Goal: Transaction & Acquisition: Purchase product/service

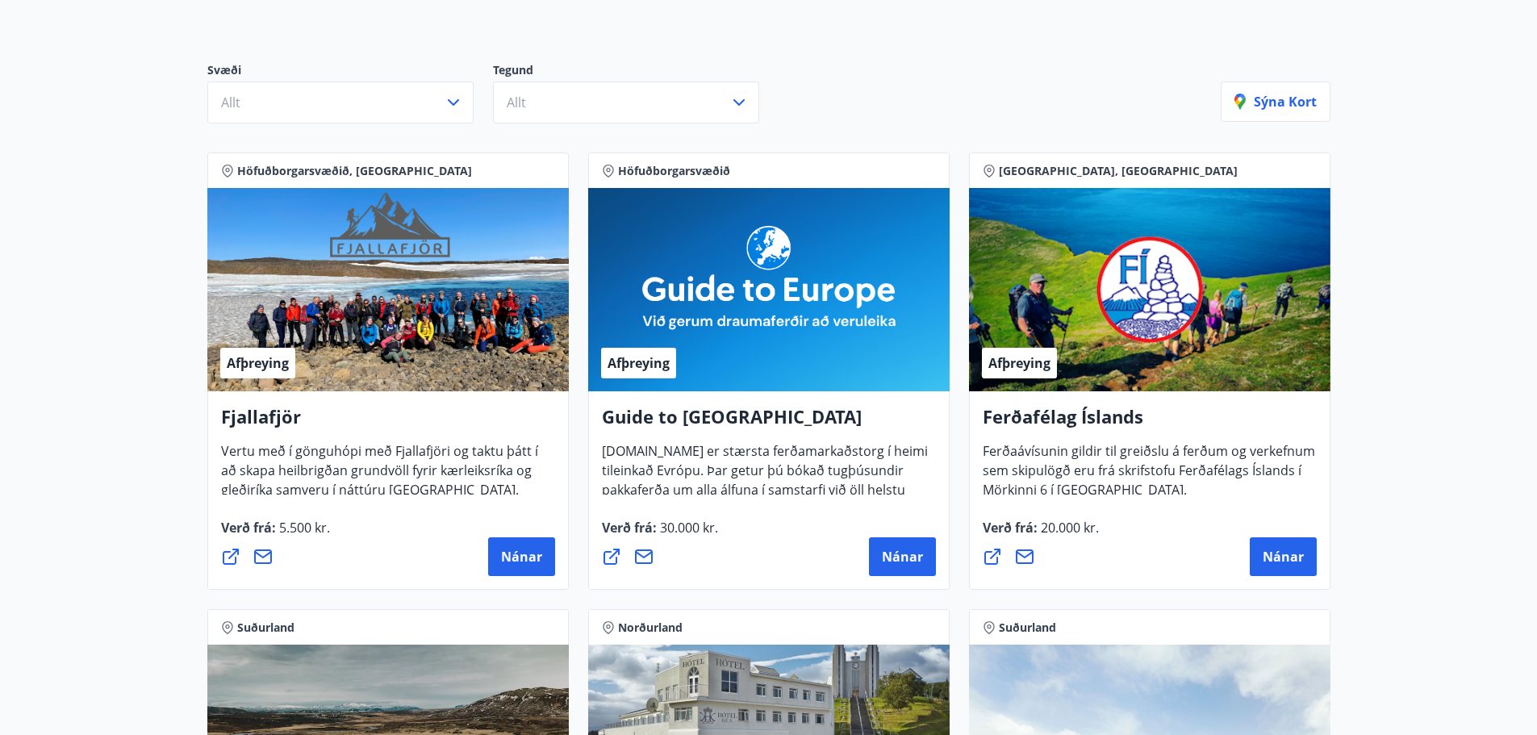
scroll to position [161, 0]
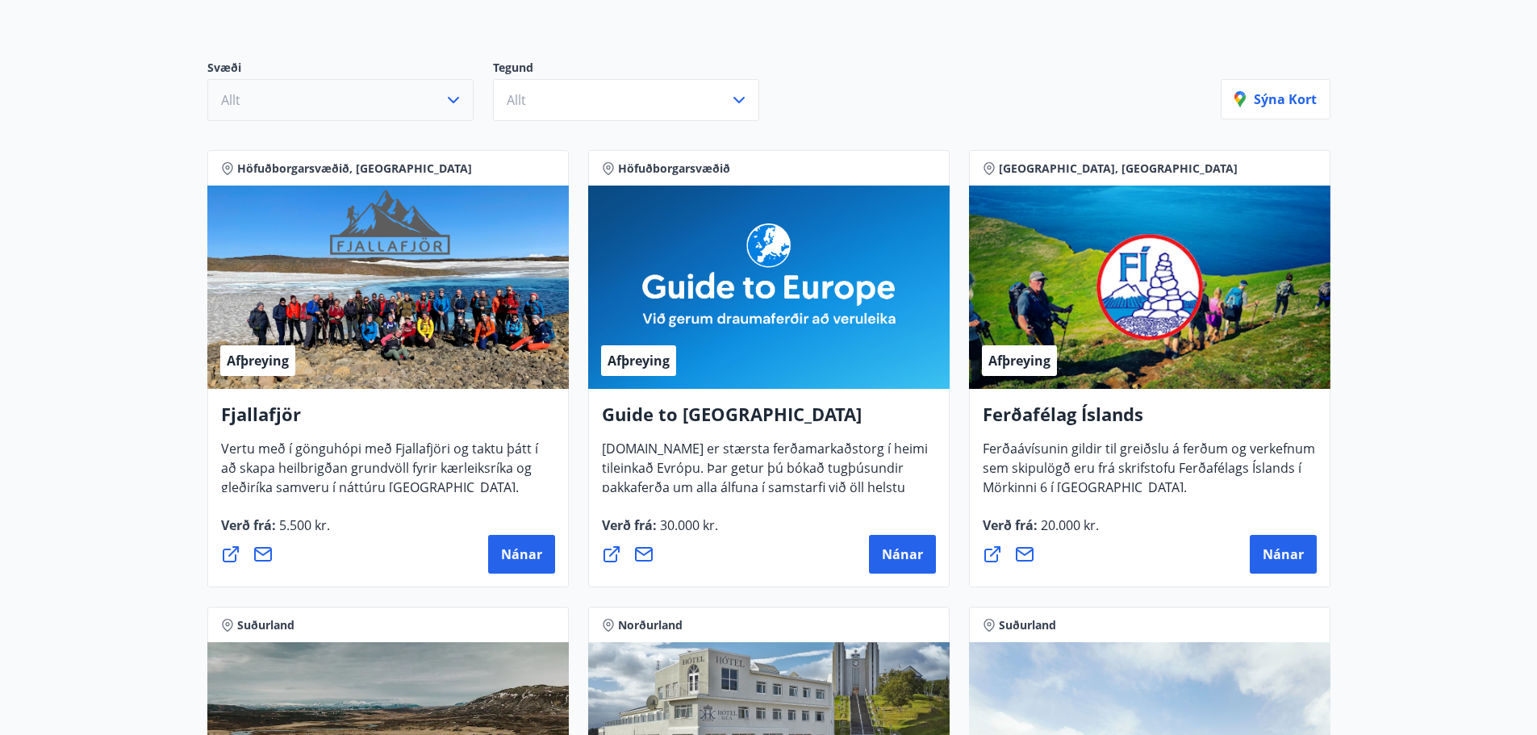
click at [447, 108] on icon "button" at bounding box center [453, 99] width 19 height 19
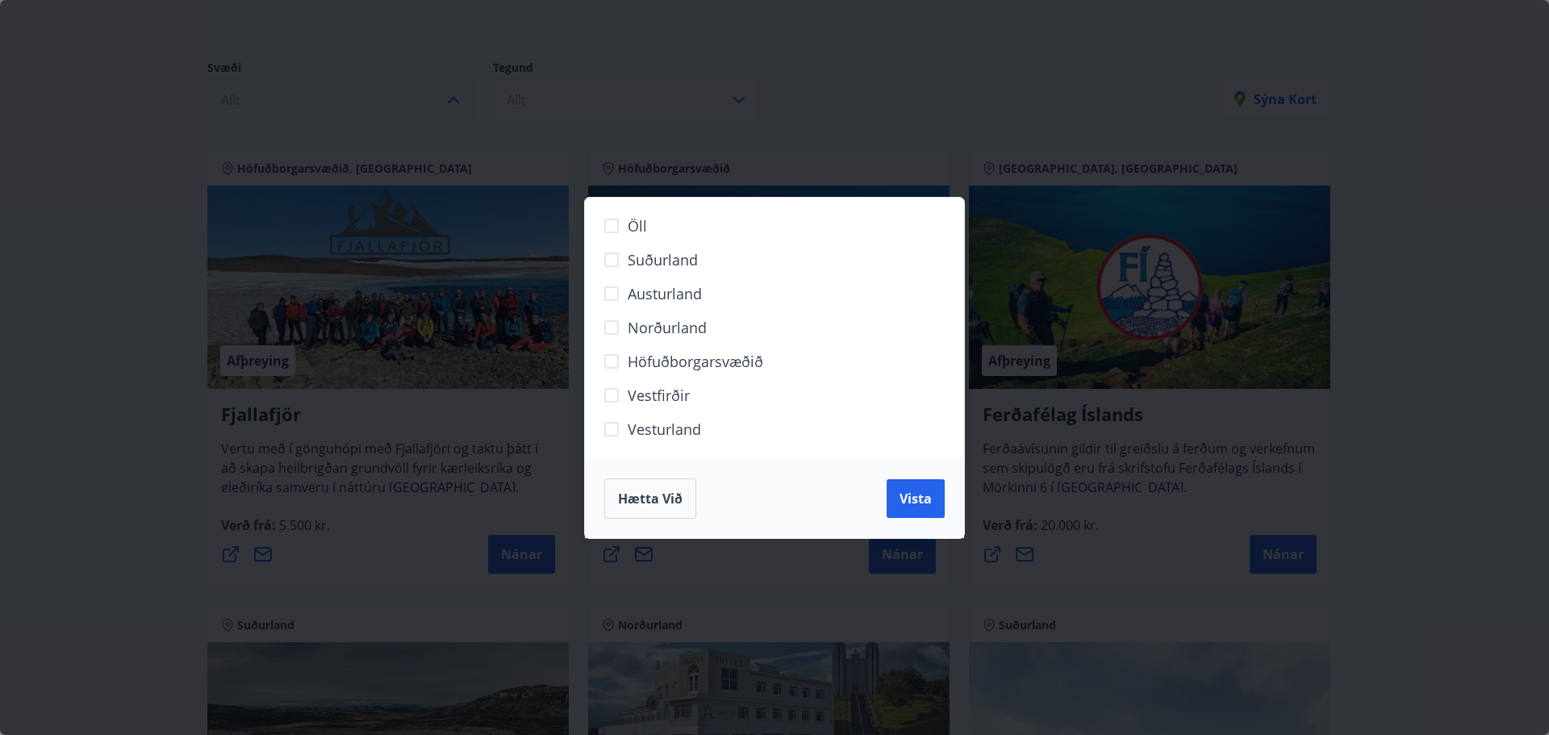
click at [661, 367] on span "Höfuðborgarsvæðið" at bounding box center [696, 361] width 136 height 21
click at [903, 492] on span "Vista" at bounding box center [915, 499] width 32 height 18
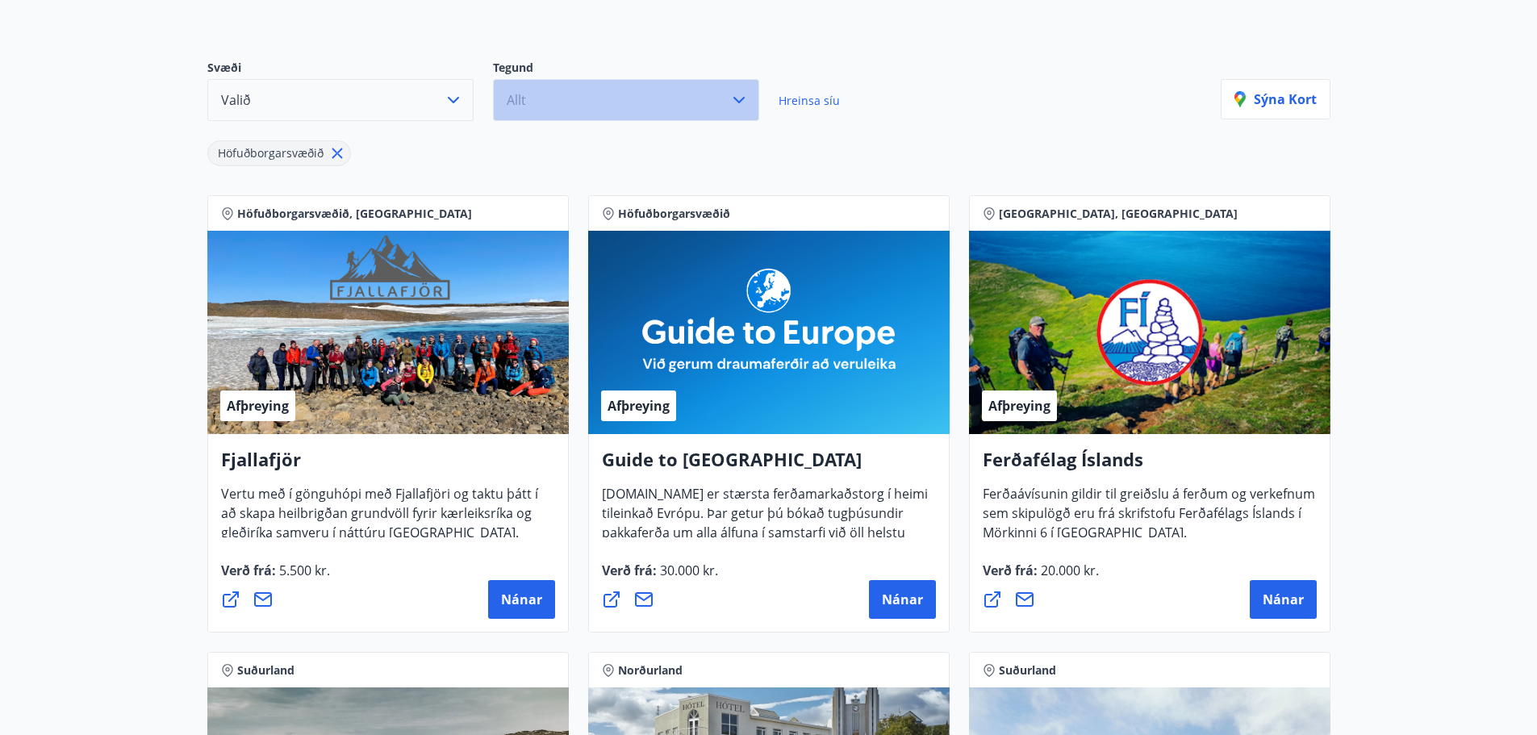
click at [616, 86] on button "Allt" at bounding box center [626, 100] width 266 height 42
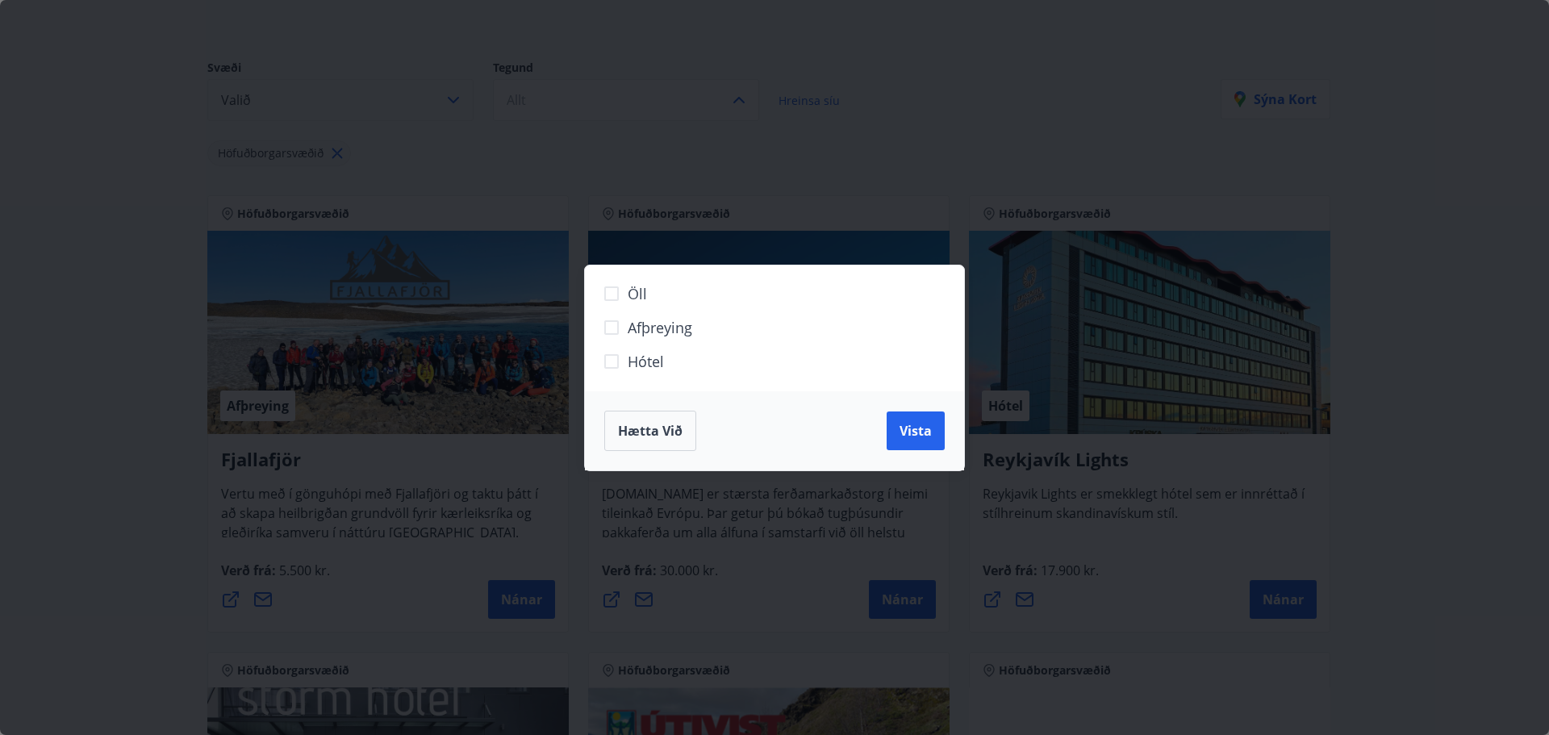
click at [707, 331] on label "Afþreying" at bounding box center [764, 334] width 338 height 34
click at [908, 423] on span "Vista" at bounding box center [915, 431] width 32 height 18
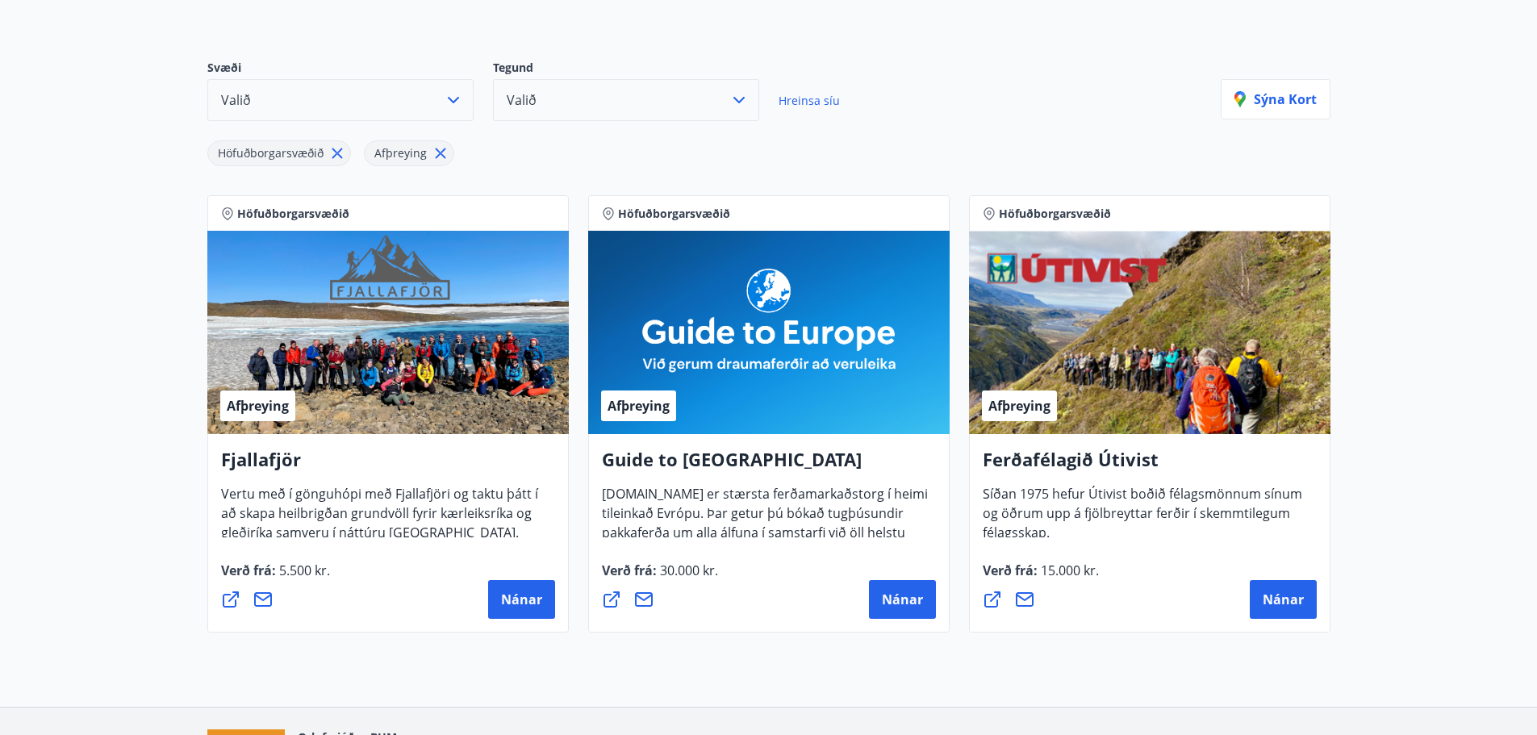
click at [713, 102] on button "Valið" at bounding box center [626, 100] width 266 height 42
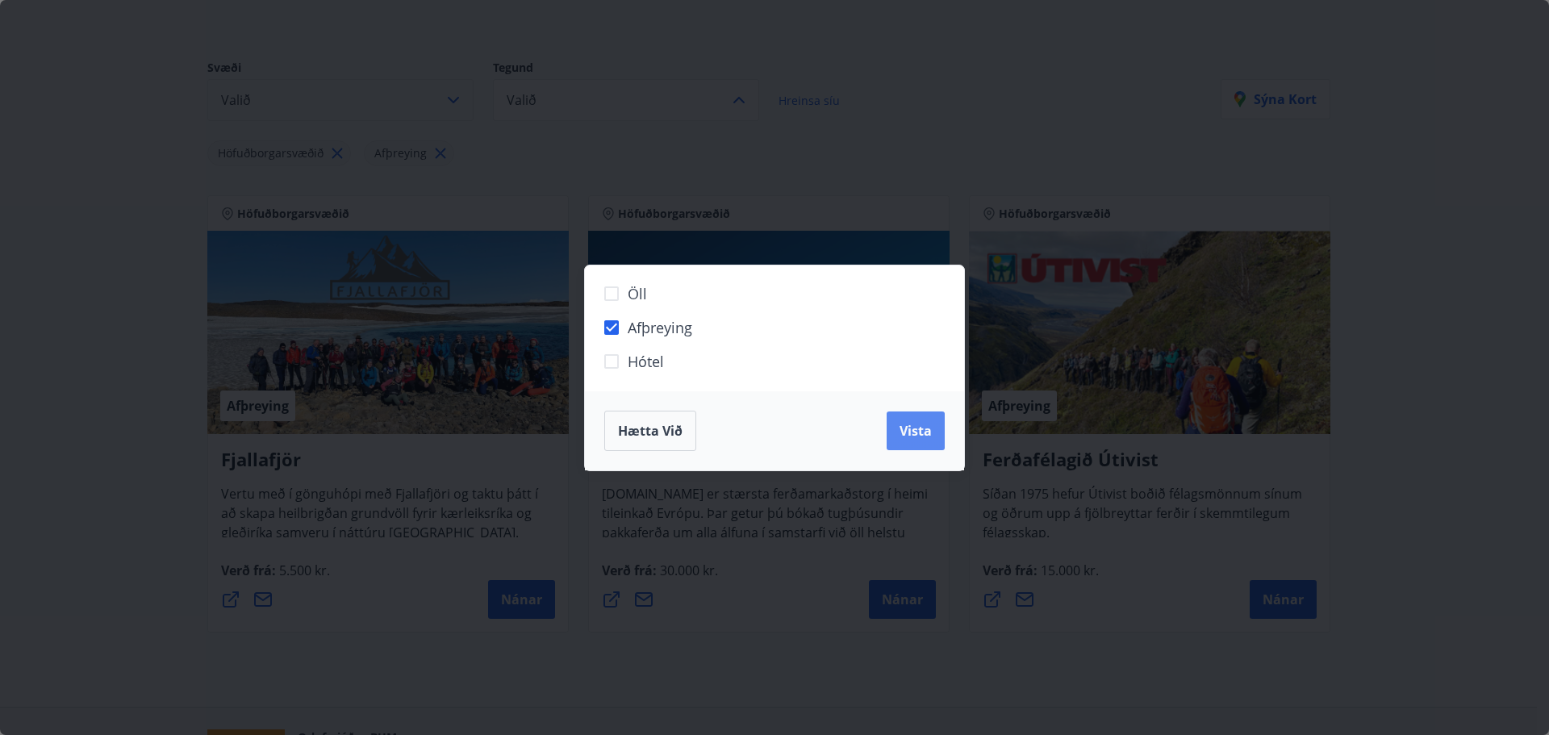
click at [924, 435] on span "Vista" at bounding box center [915, 431] width 32 height 18
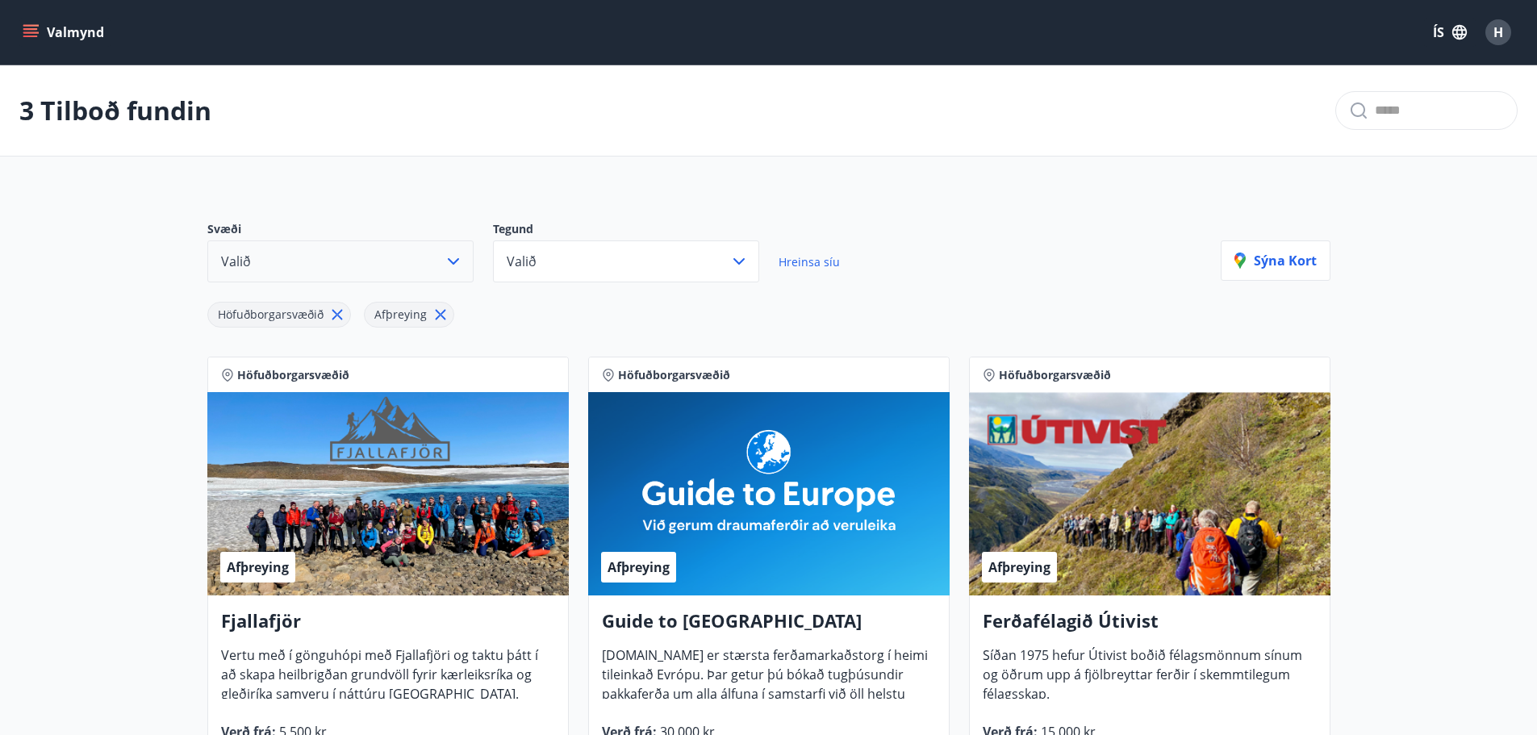
click at [51, 34] on button "Valmynd" at bounding box center [64, 32] width 91 height 29
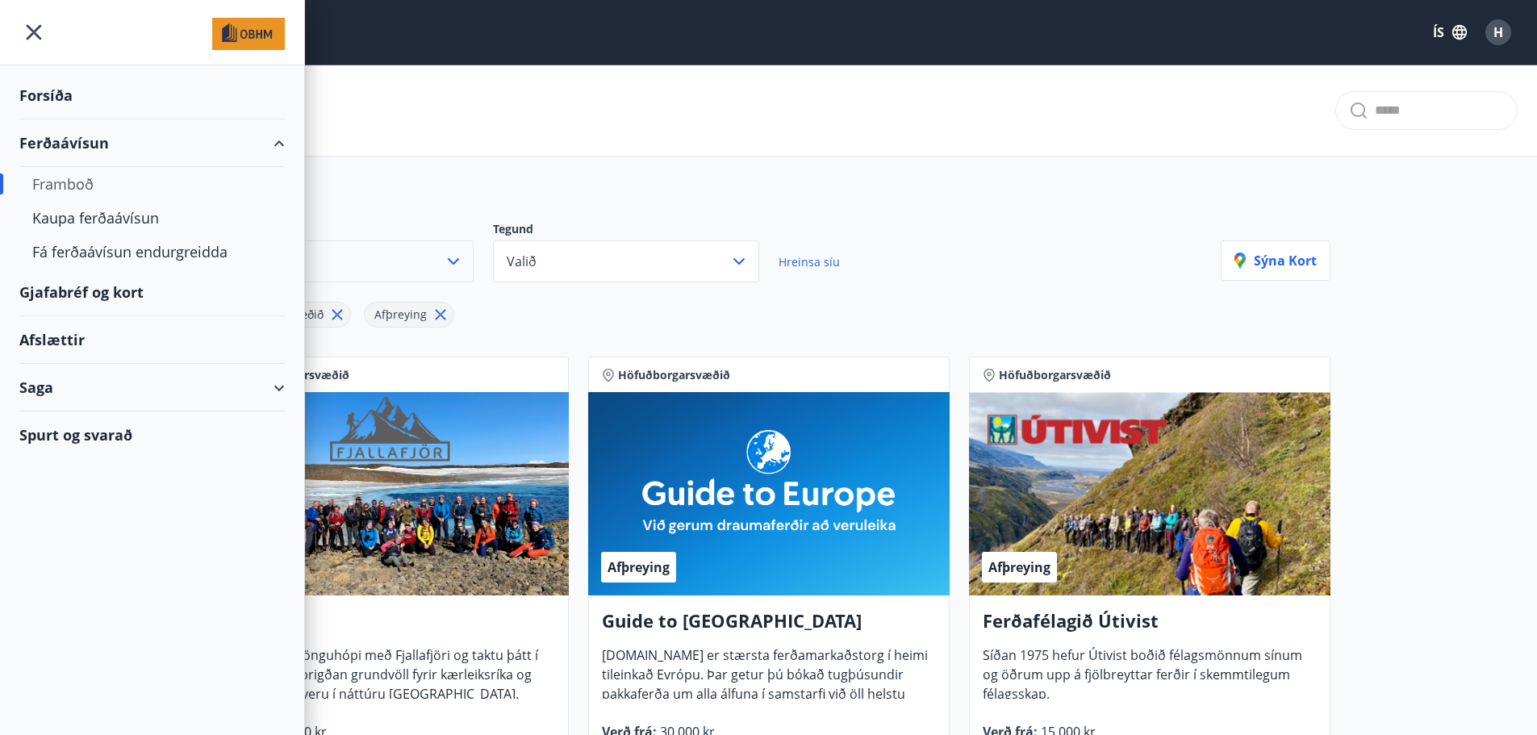
click at [361, 134] on div "3 Tilboð fundin" at bounding box center [768, 110] width 1537 height 91
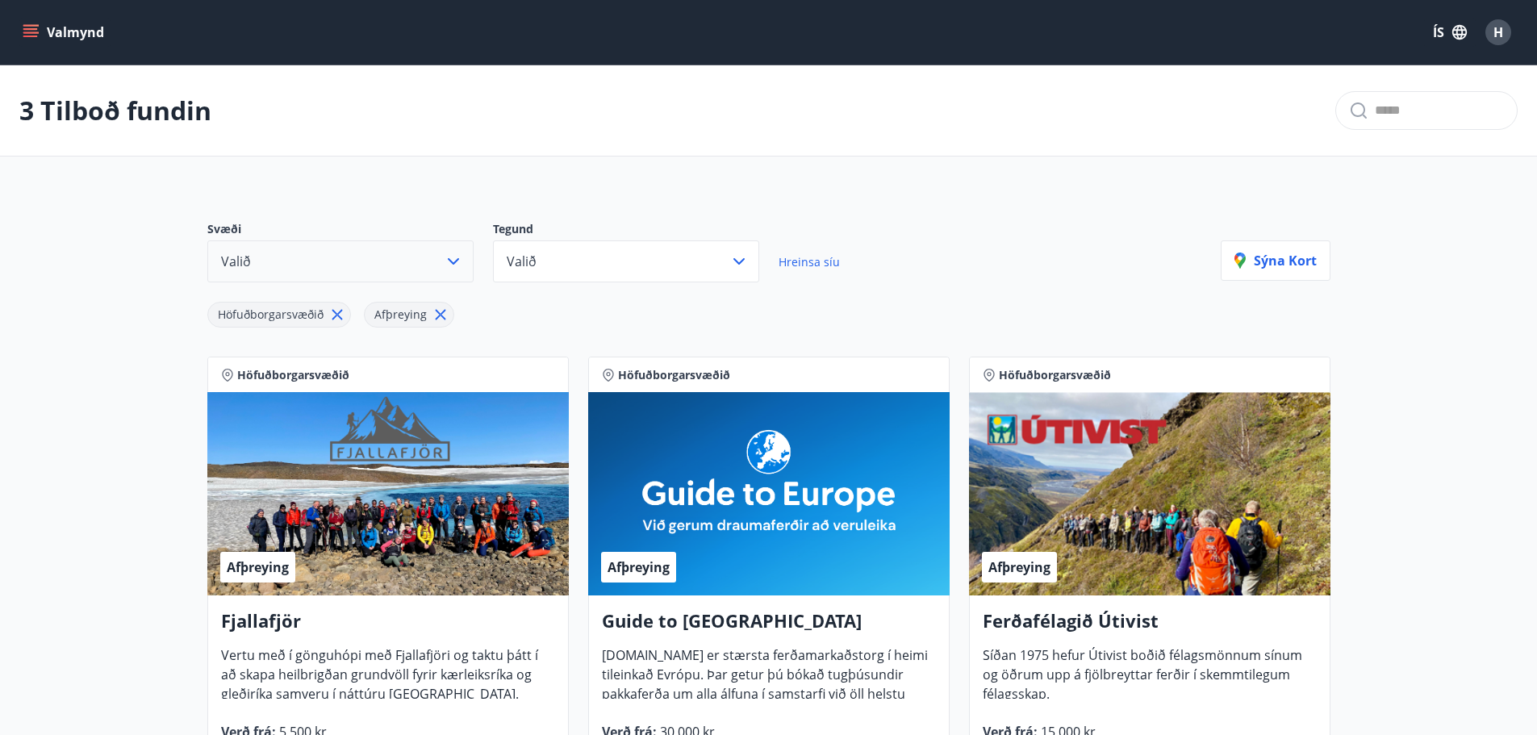
click at [454, 255] on icon "button" at bounding box center [453, 261] width 19 height 19
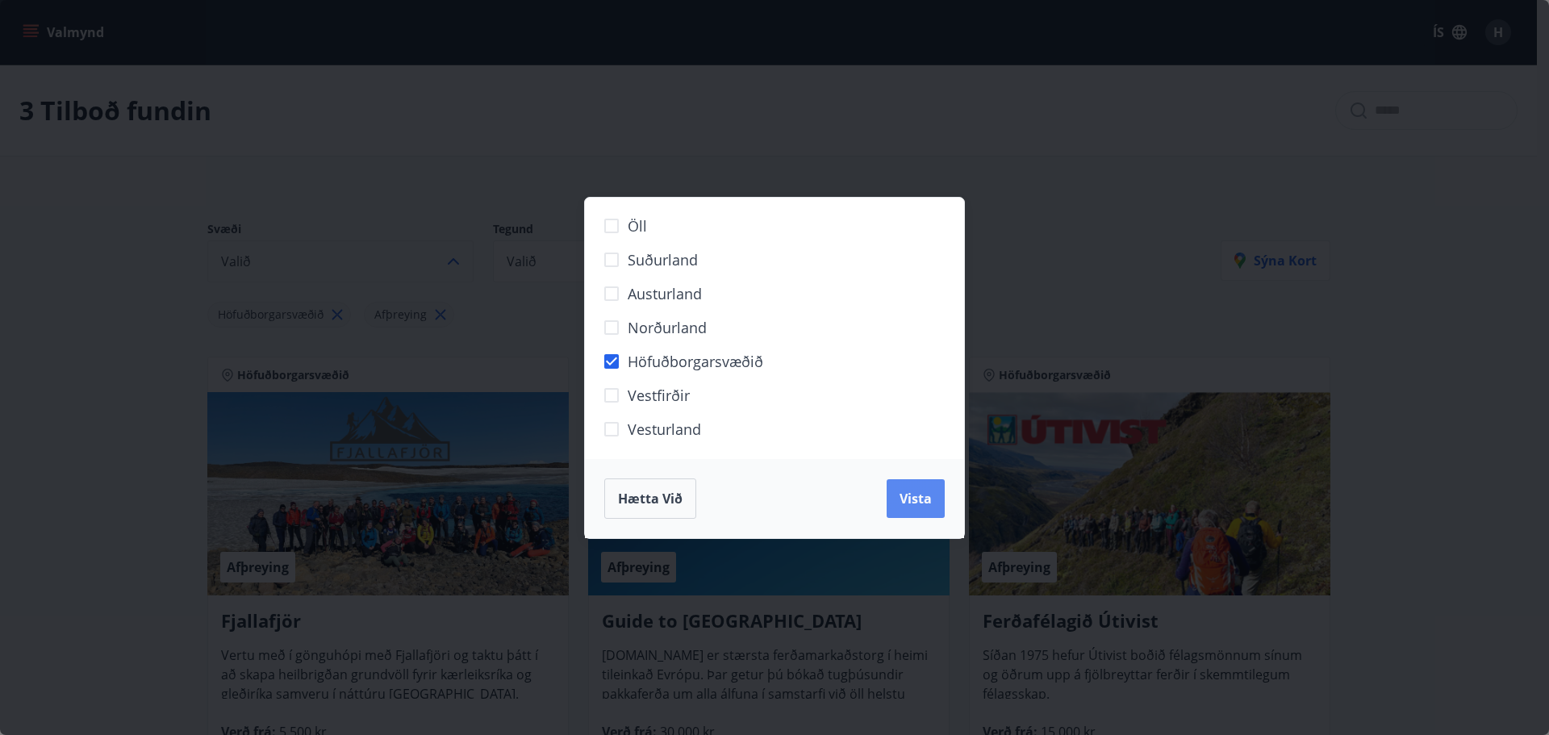
click at [940, 490] on button "Vista" at bounding box center [916, 498] width 58 height 39
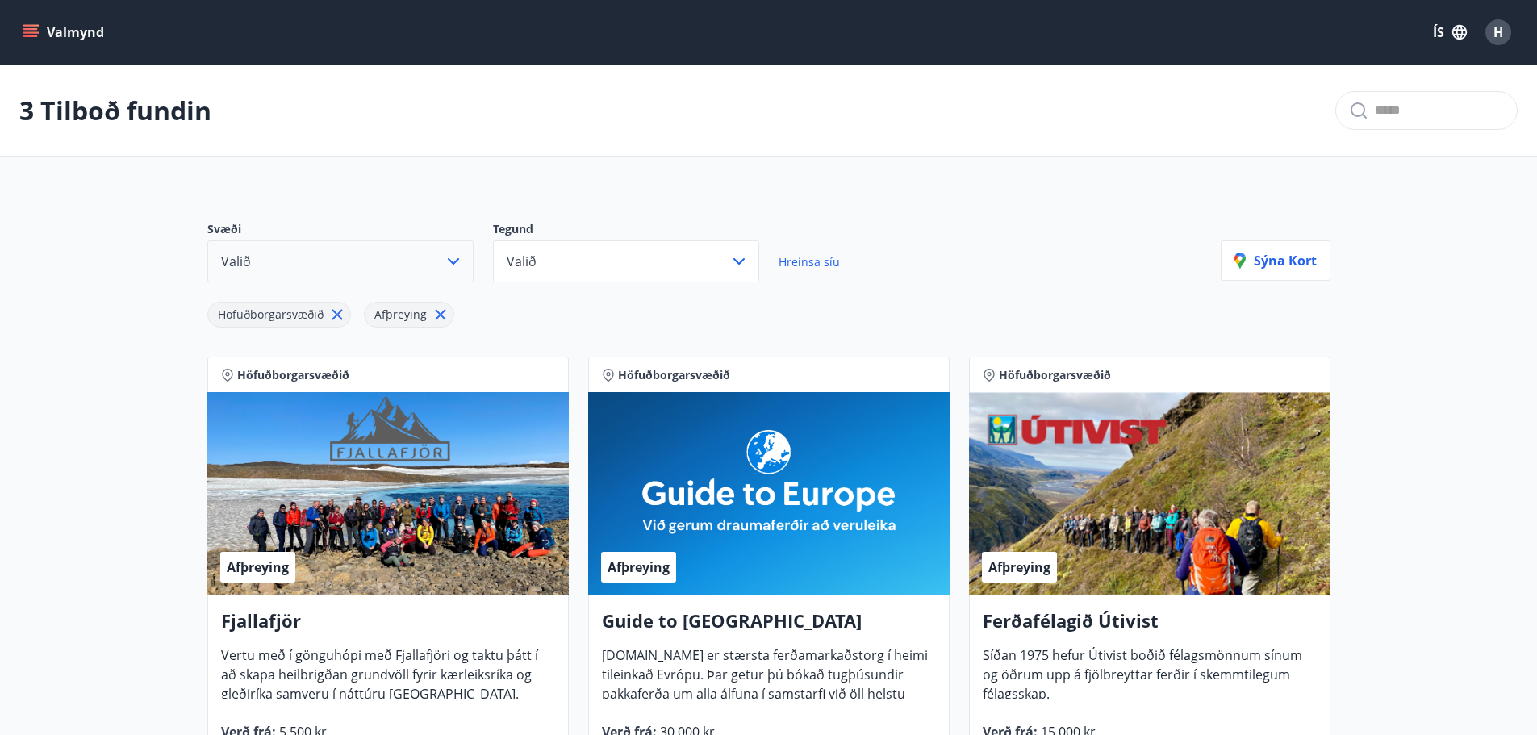
click at [689, 239] on p "Tegund" at bounding box center [636, 230] width 286 height 19
click at [686, 260] on button "Valið" at bounding box center [626, 261] width 266 height 42
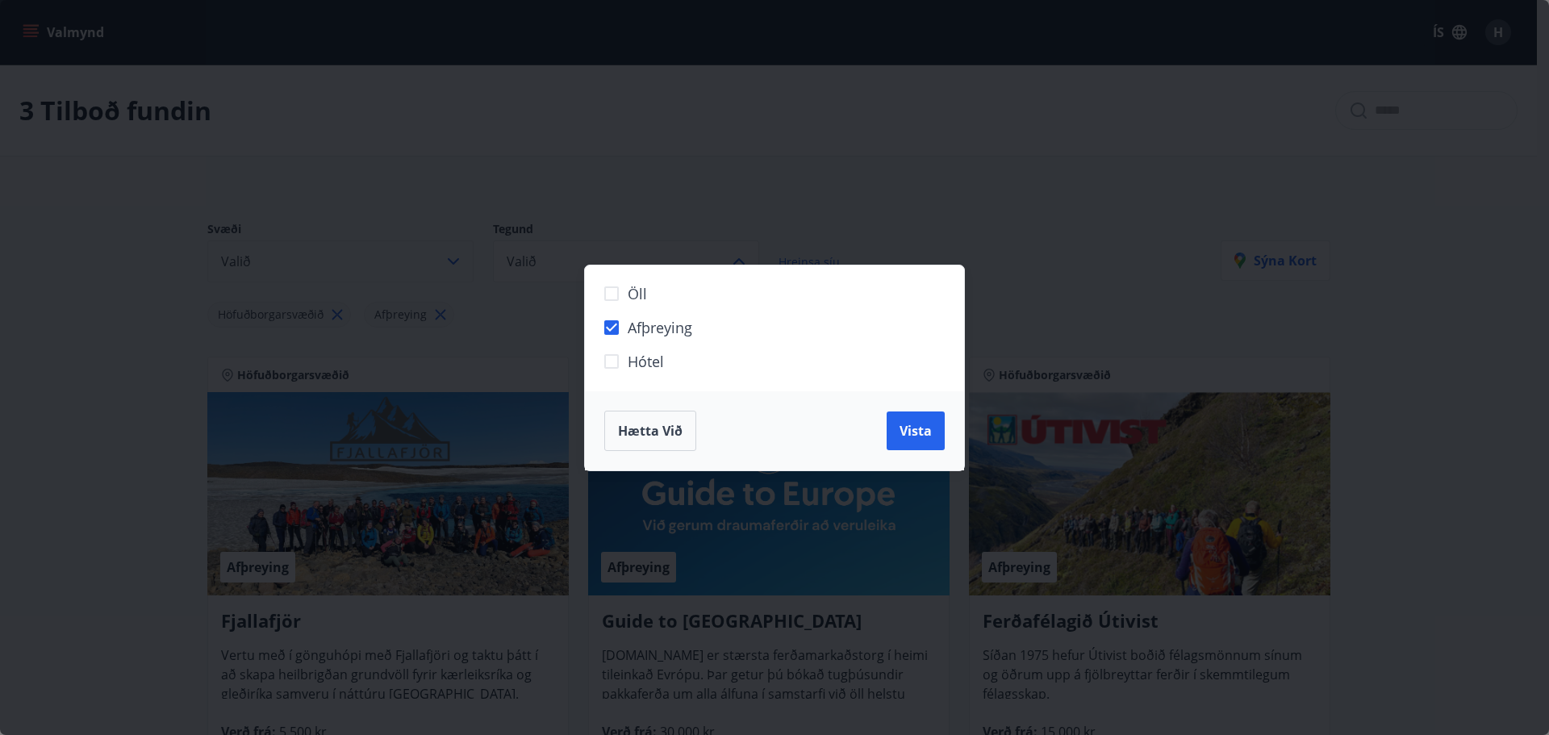
click at [639, 372] on label "Hótel" at bounding box center [764, 368] width 338 height 34
click at [929, 431] on span "Vista" at bounding box center [915, 431] width 32 height 18
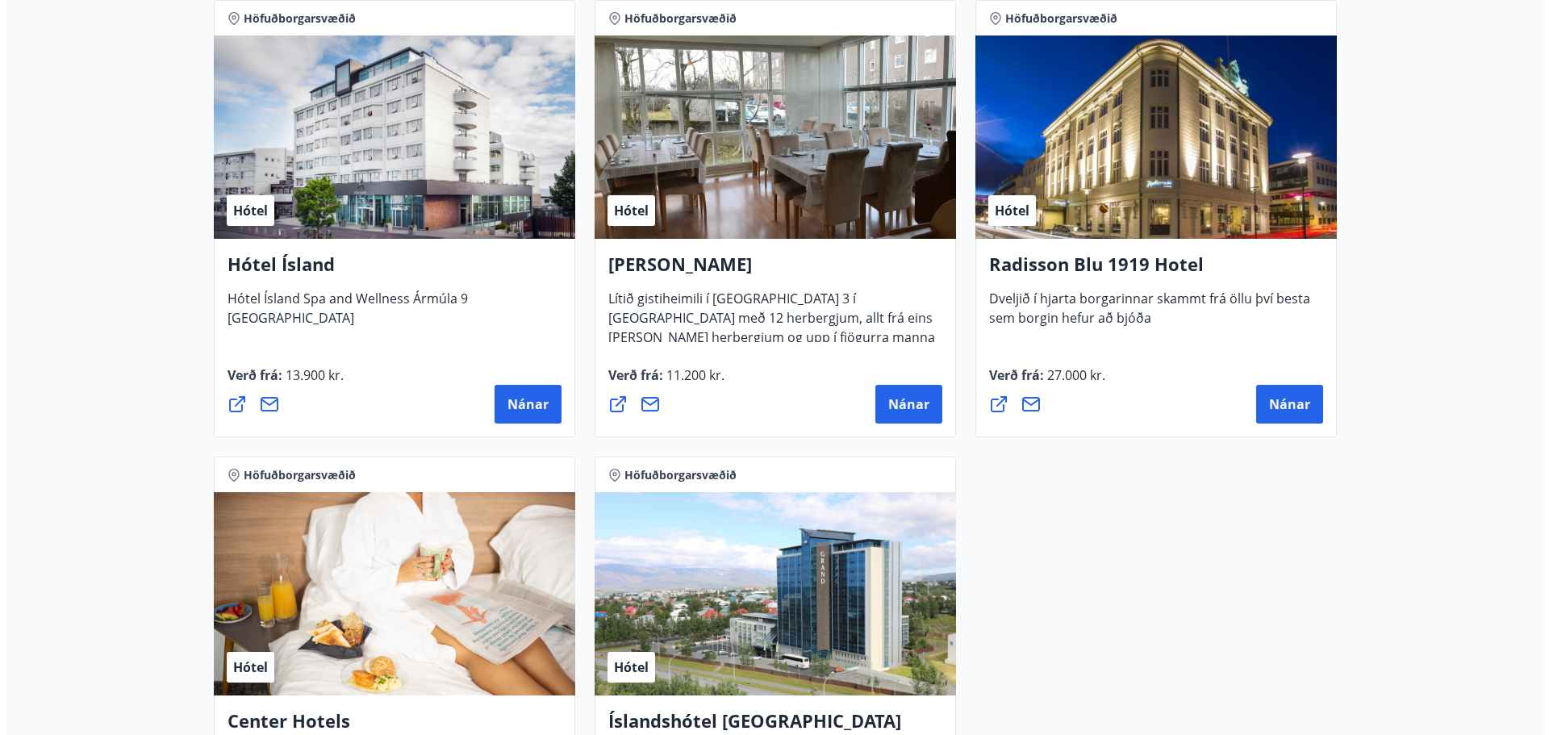
scroll to position [807, 0]
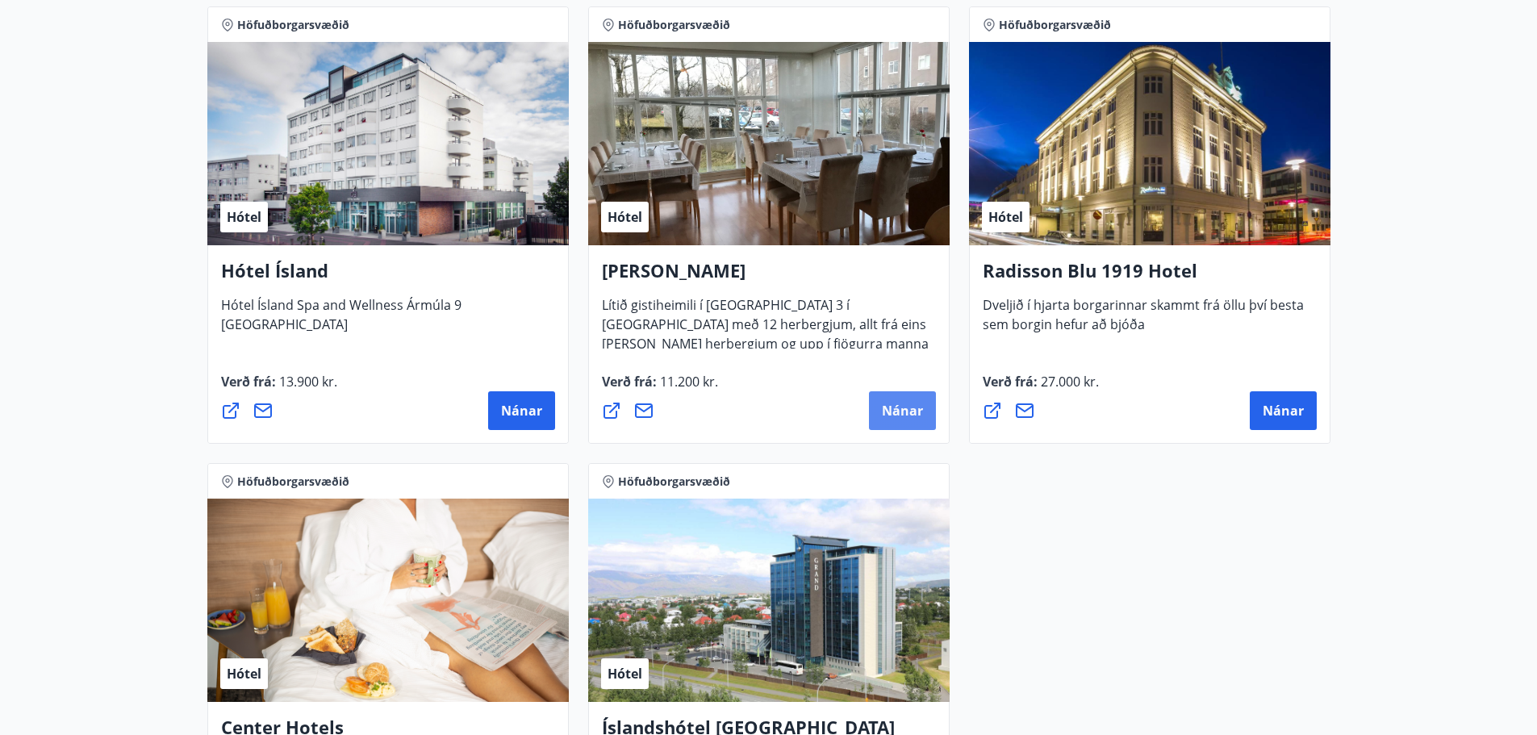
click at [901, 408] on span "Nánar" at bounding box center [902, 411] width 41 height 18
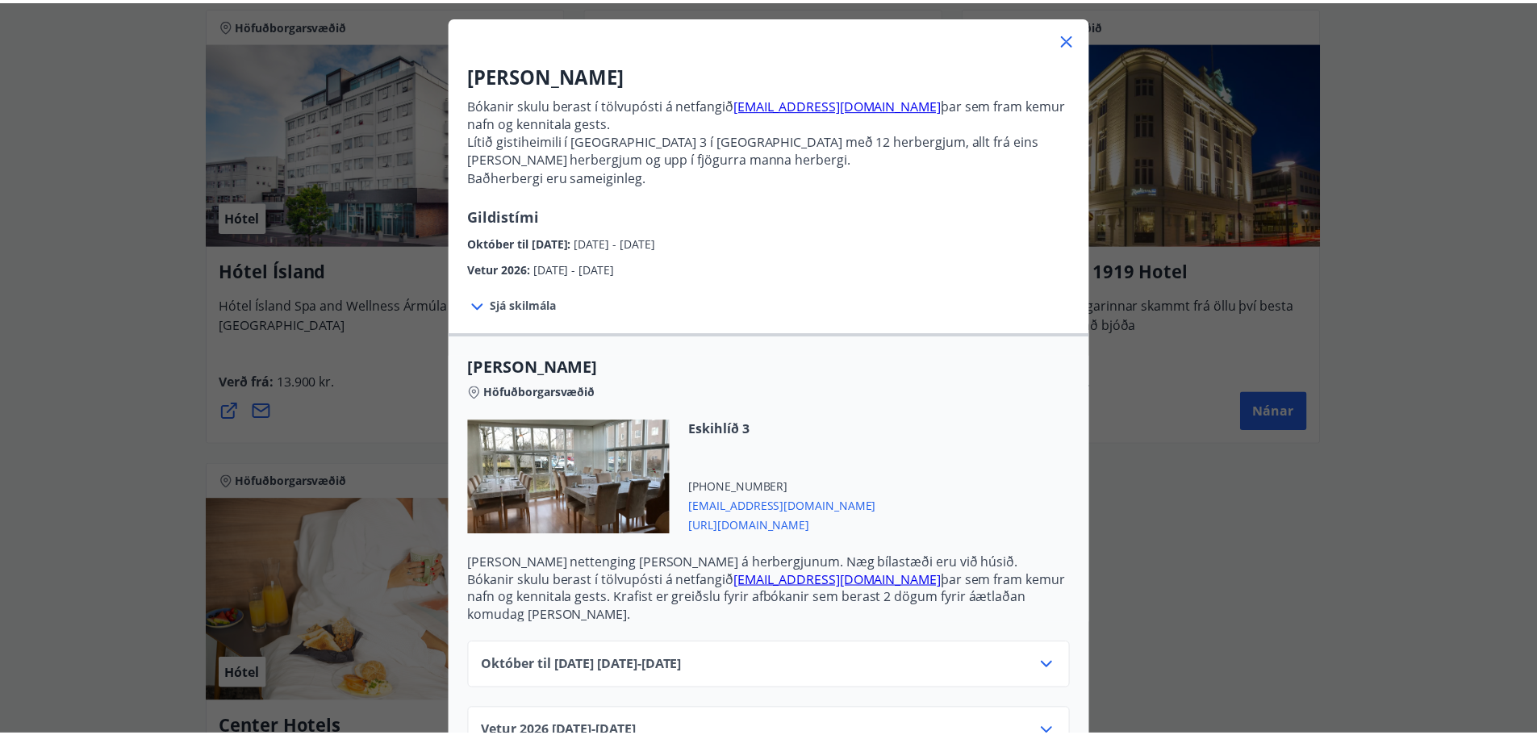
scroll to position [116, 0]
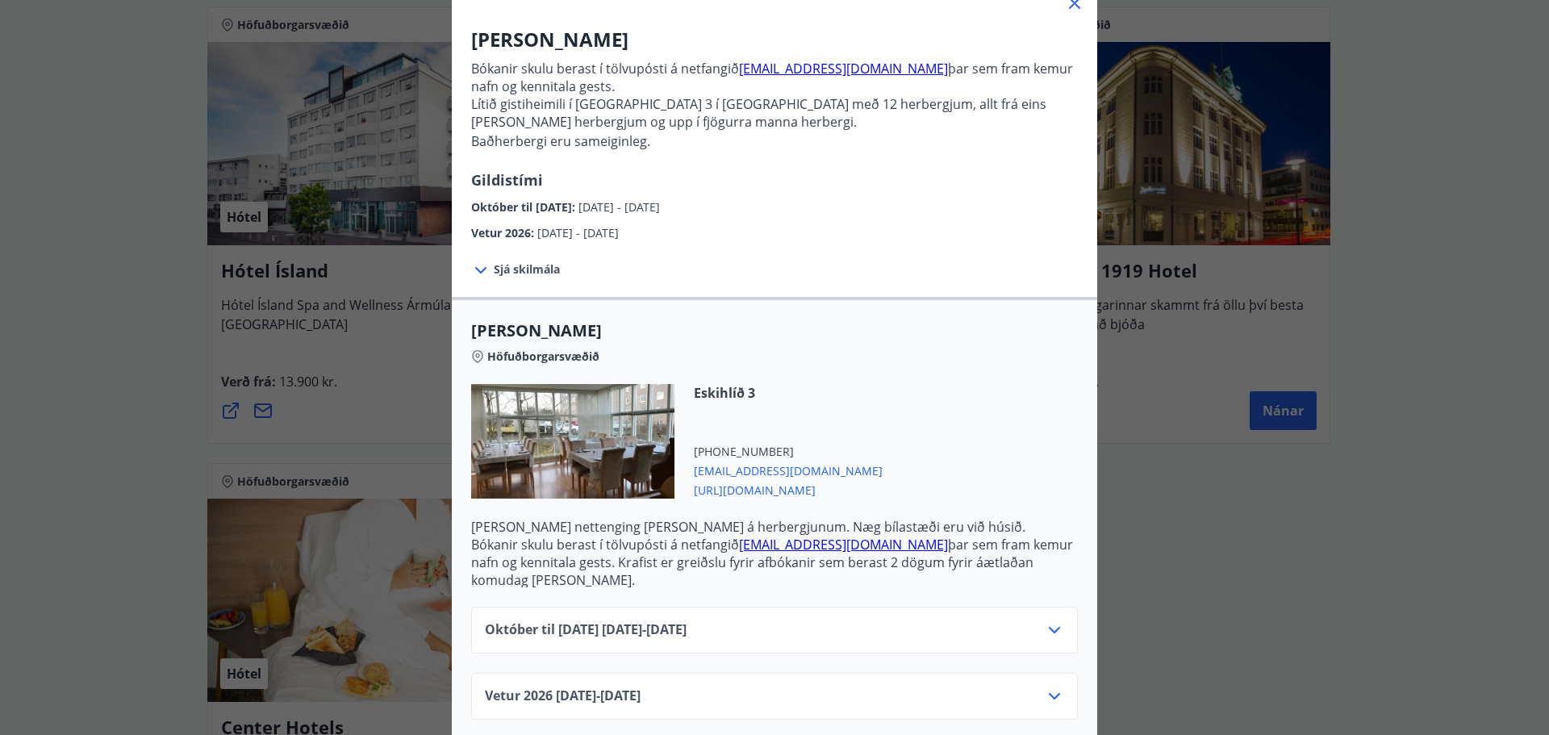
click at [1165, 363] on div "Alba gistiheimili Bókanir skulu berast í tölvupósti á netfangið [EMAIL_ADDRESS]…" at bounding box center [774, 251] width 1549 height 735
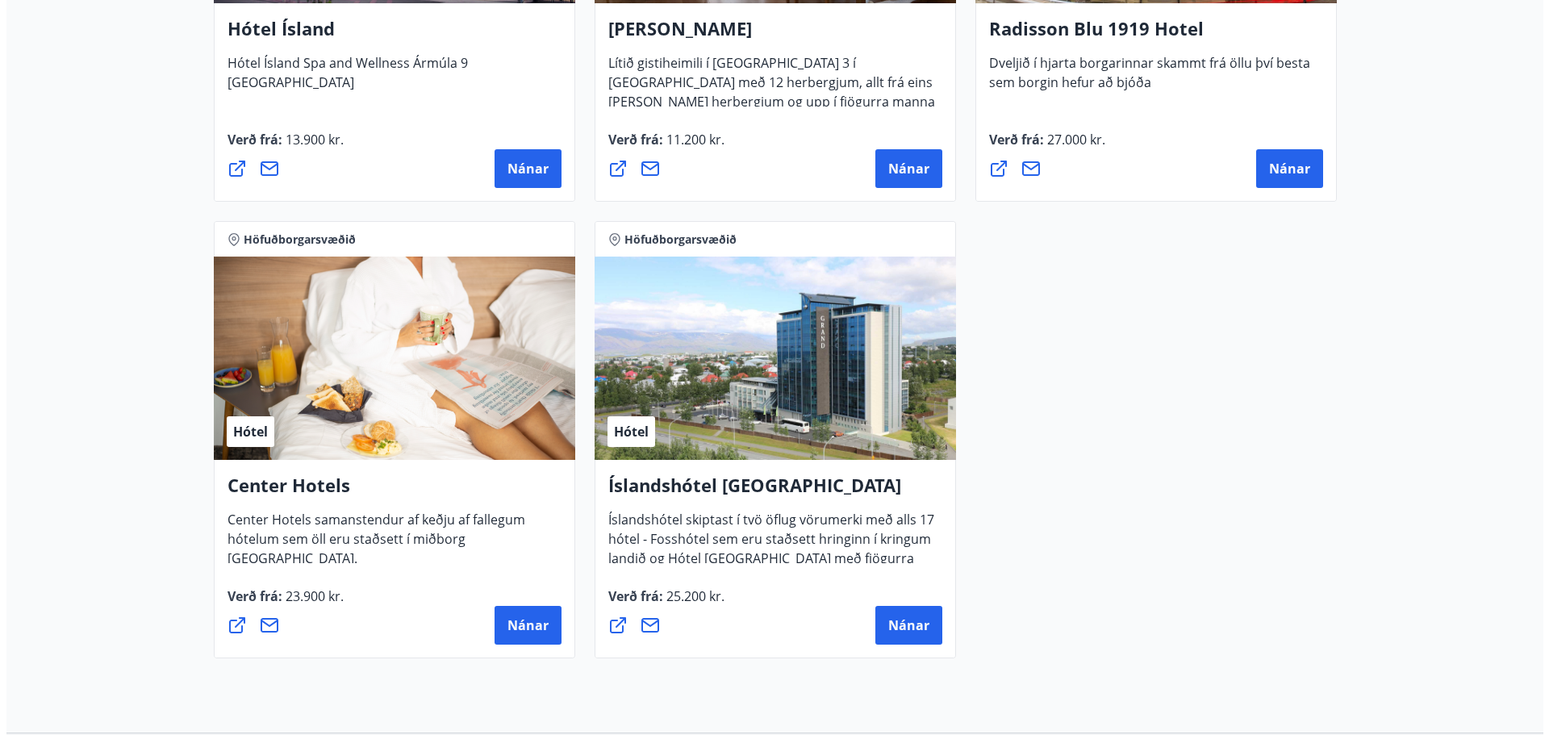
scroll to position [807, 0]
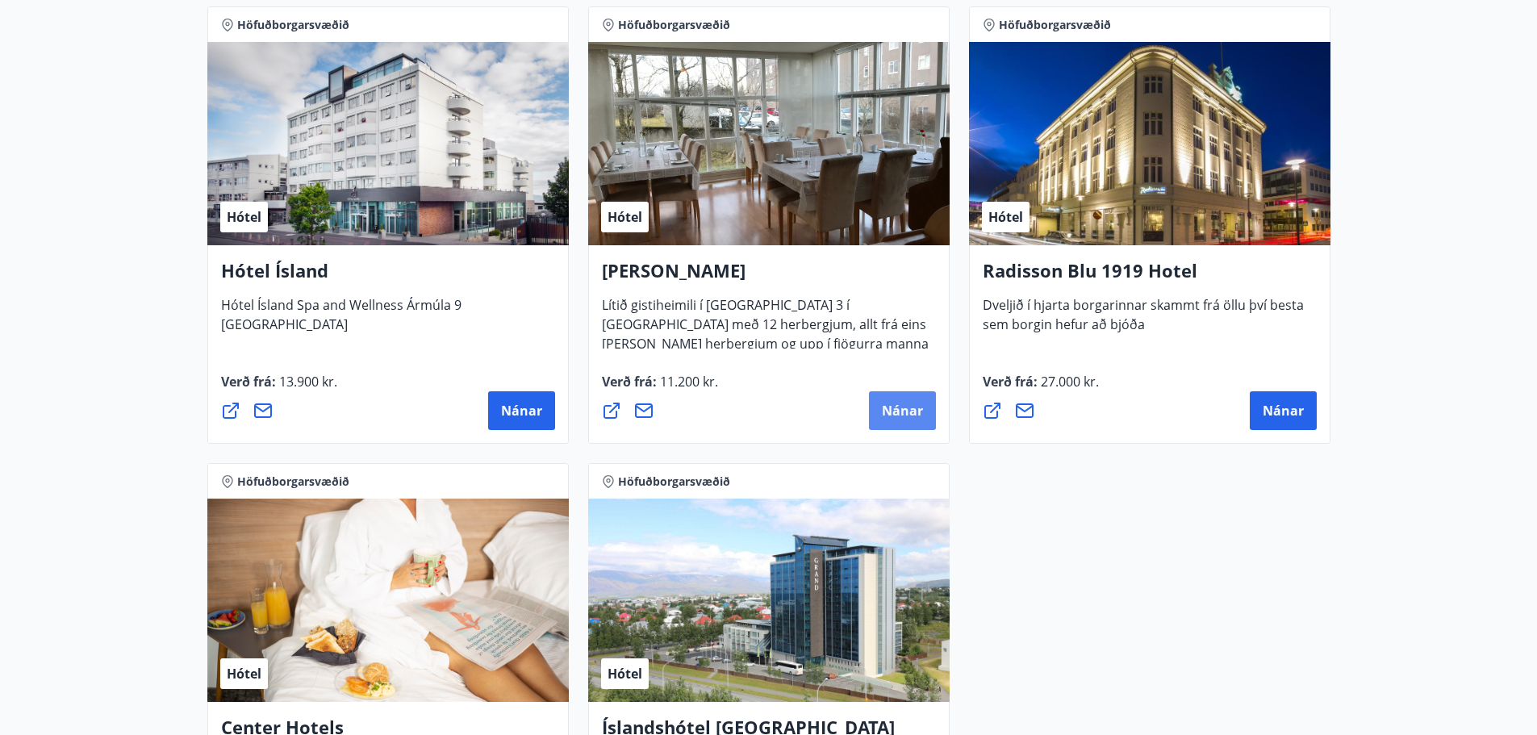
click at [917, 408] on span "Nánar" at bounding box center [902, 411] width 41 height 18
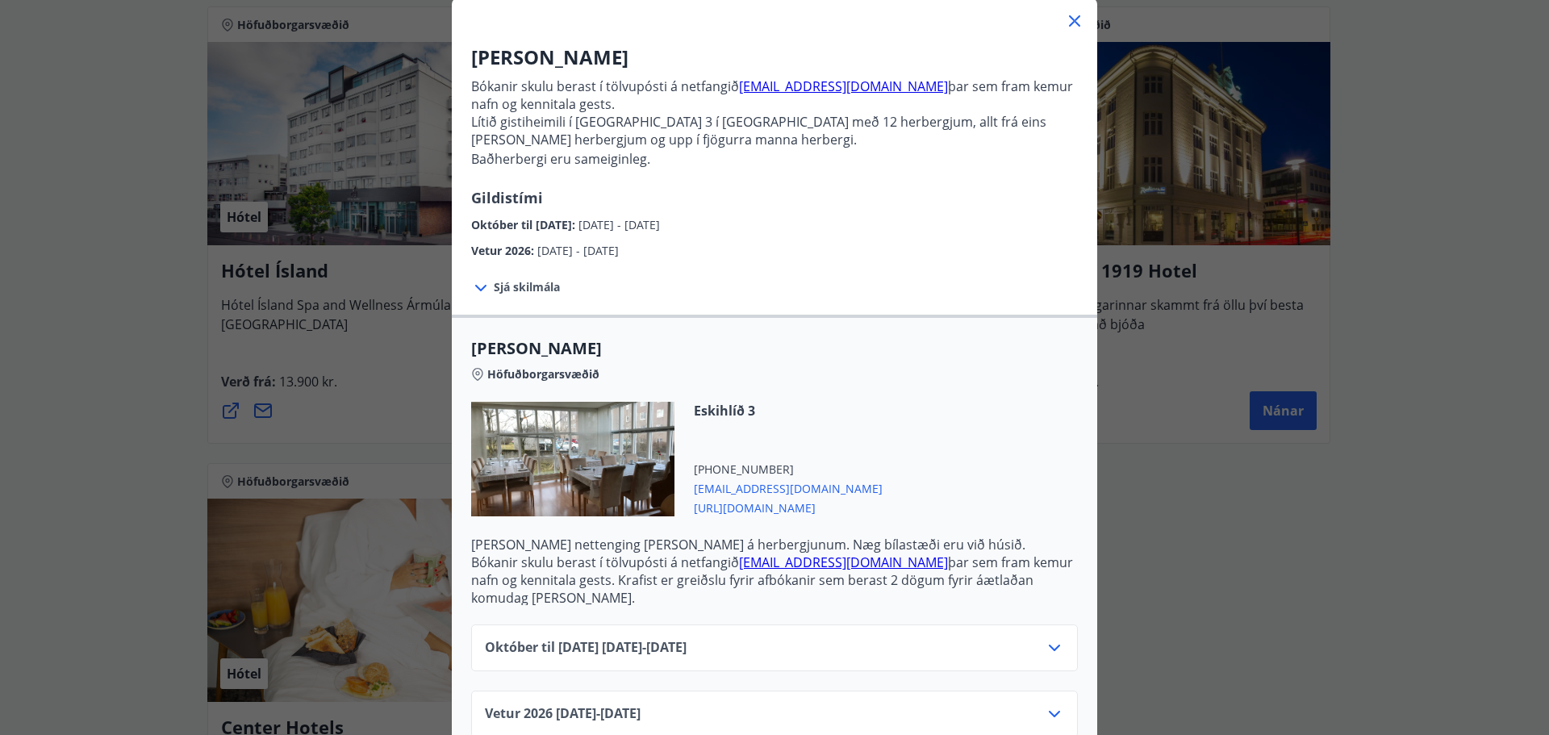
scroll to position [116, 0]
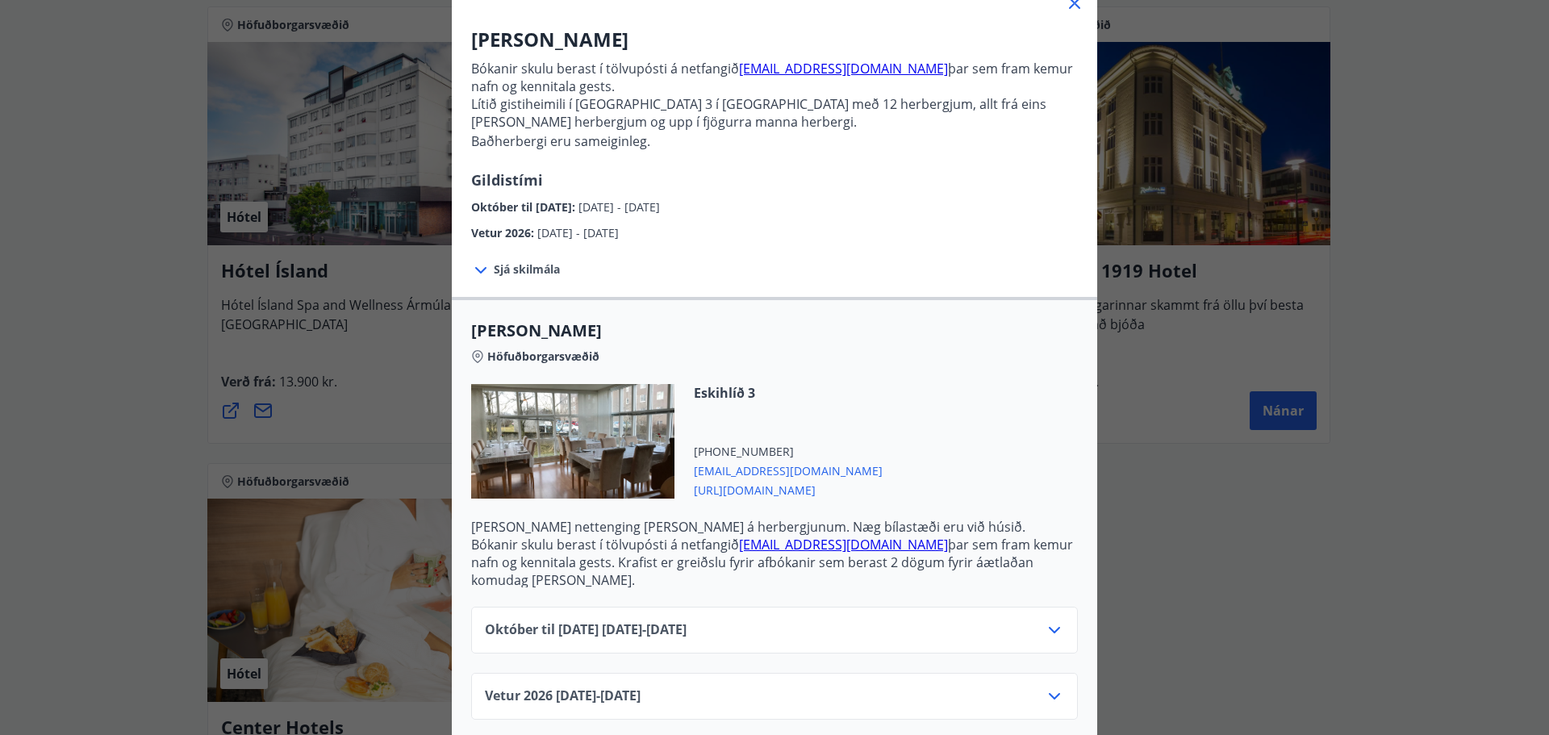
click at [1043, 627] on div "Október til [DATE][PHONE_NUMBER][DATE] - [DATE]" at bounding box center [774, 636] width 579 height 32
click at [1049, 620] on icon at bounding box center [1054, 629] width 19 height 19
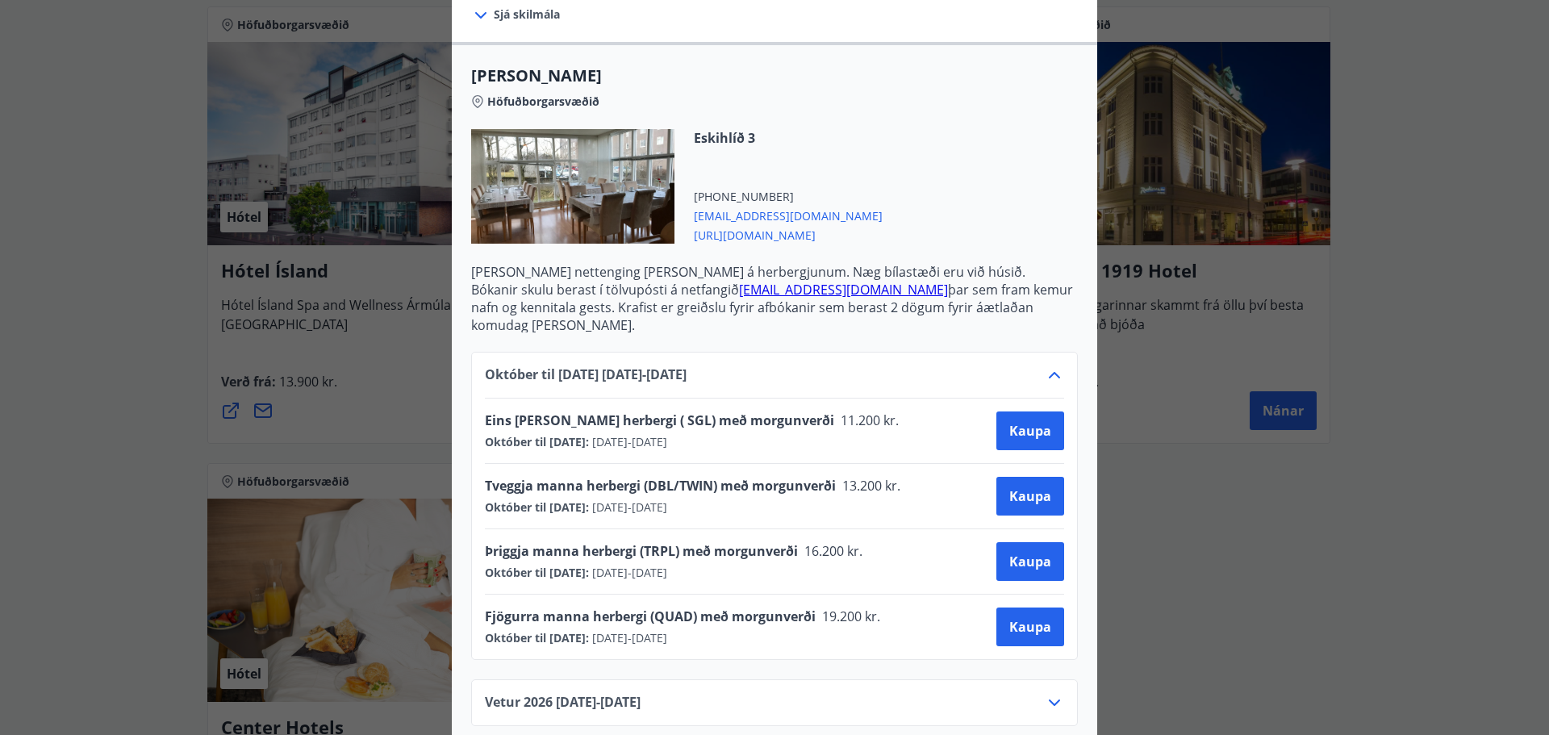
scroll to position [378, 0]
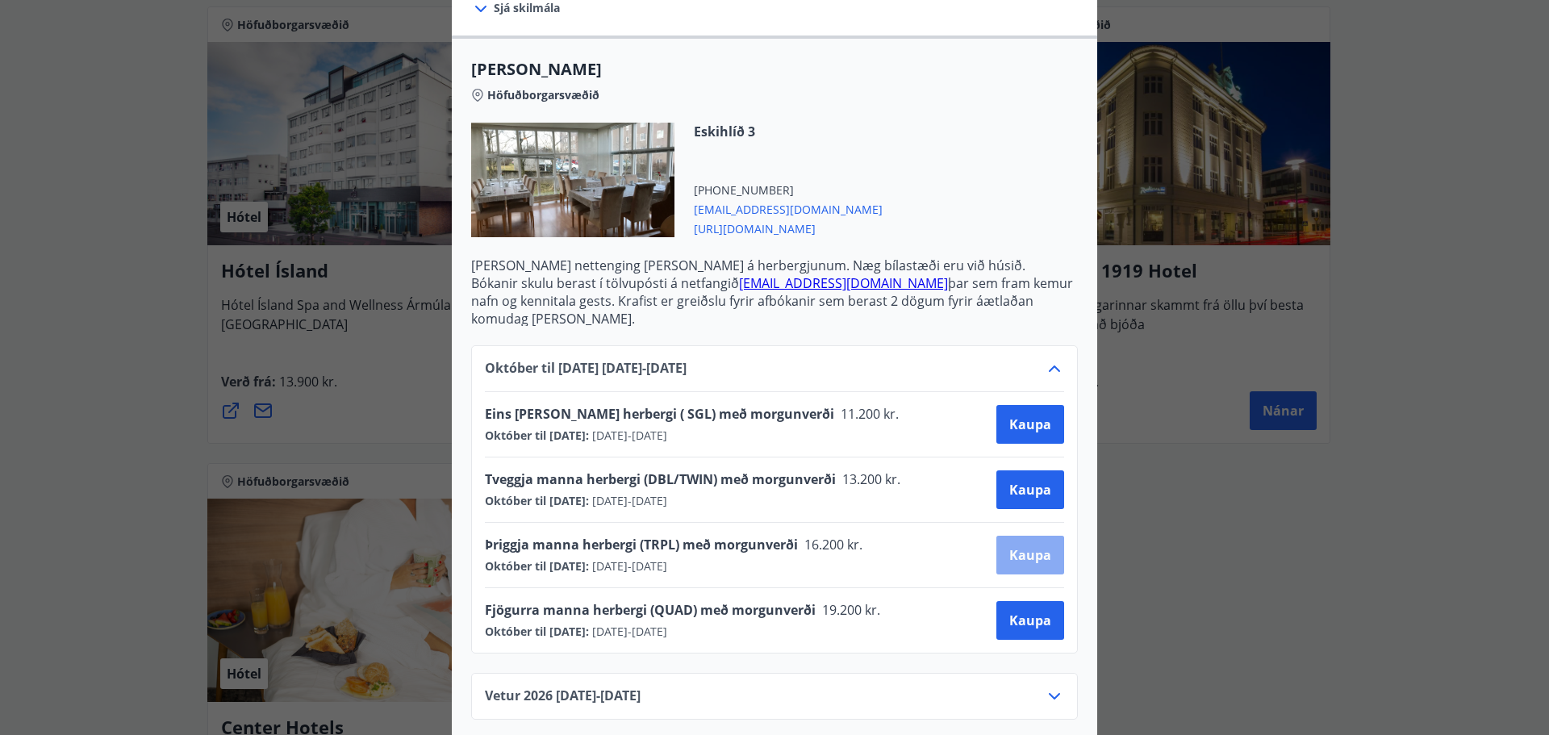
click at [1009, 546] on span "Kaupa" at bounding box center [1030, 555] width 42 height 18
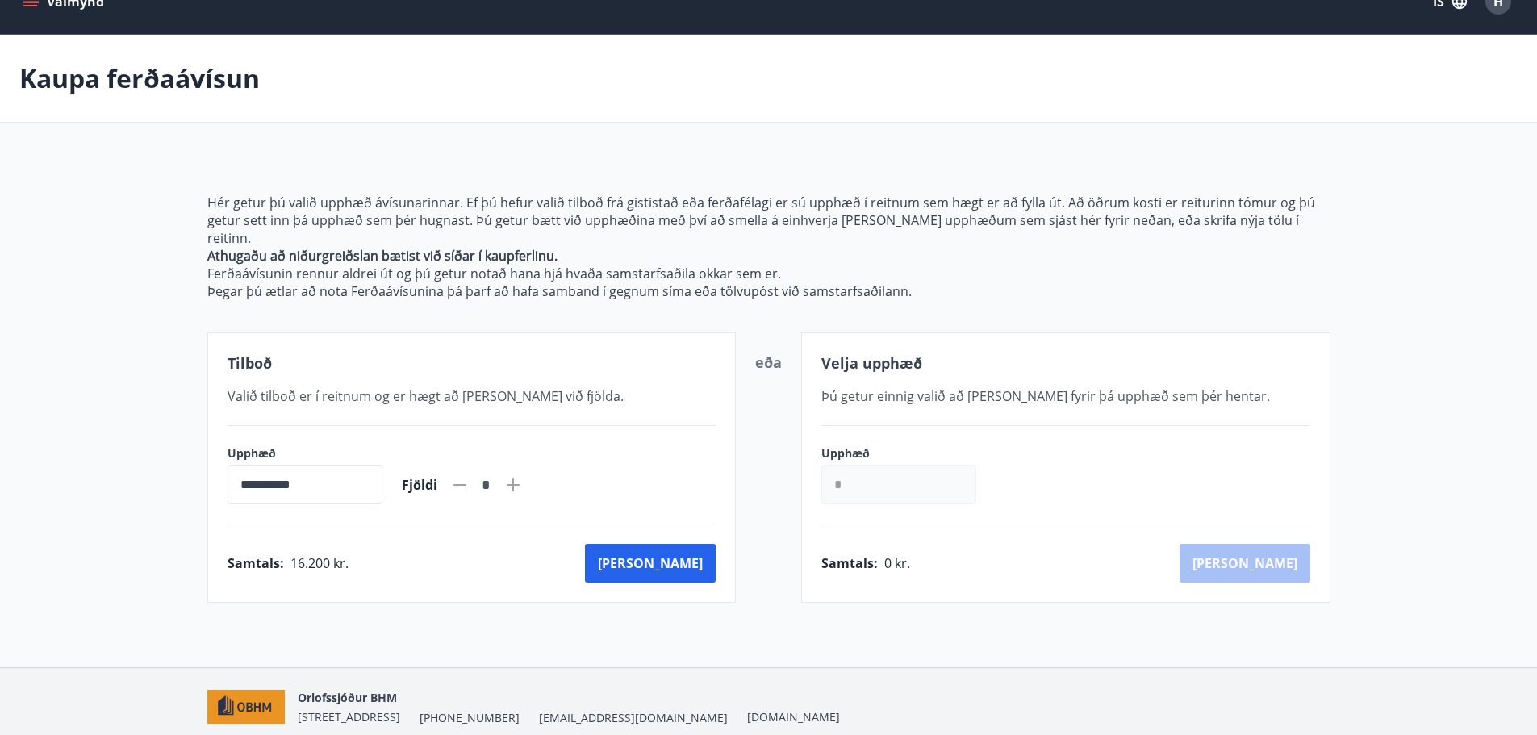
scroll to position [81, 0]
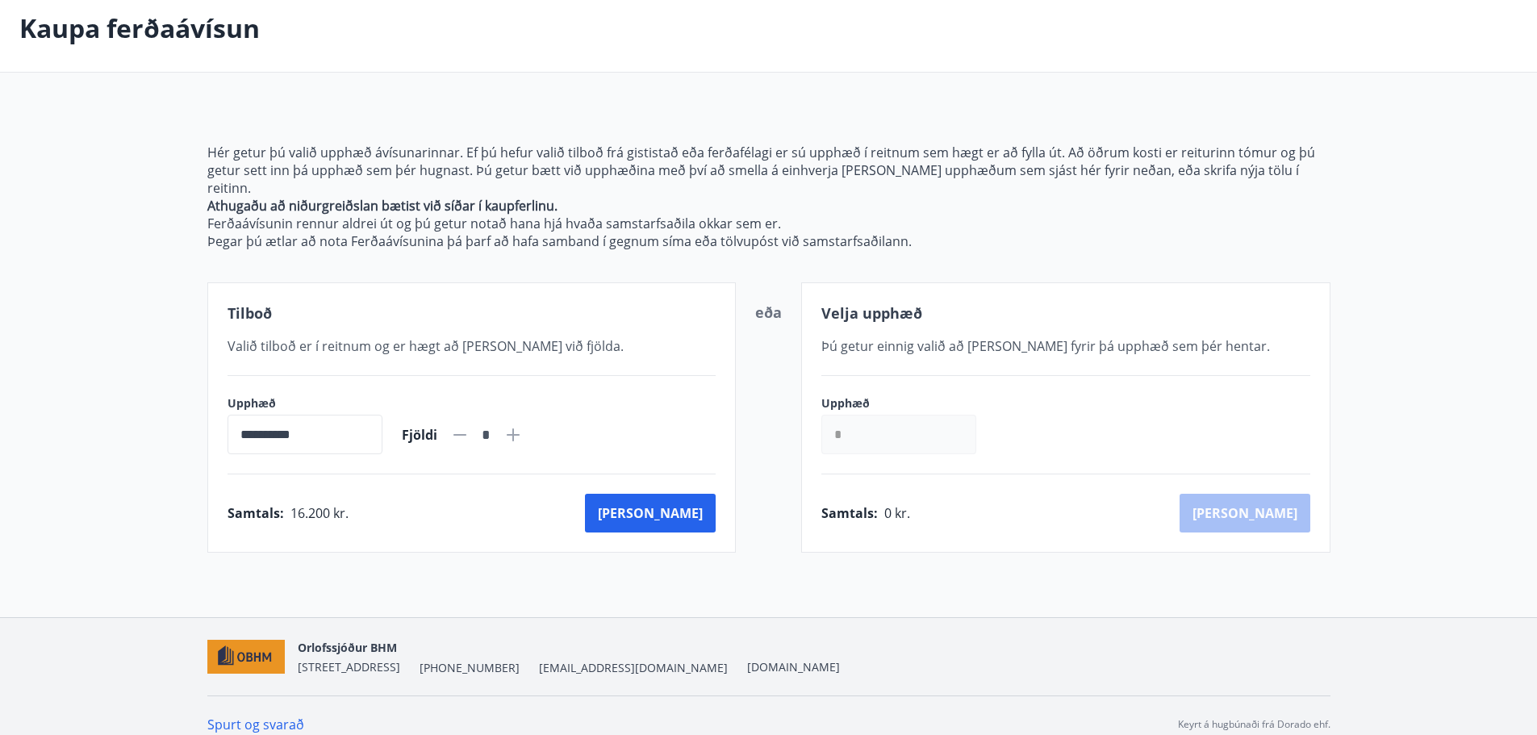
click at [786, 436] on div "**********" at bounding box center [768, 417] width 1123 height 270
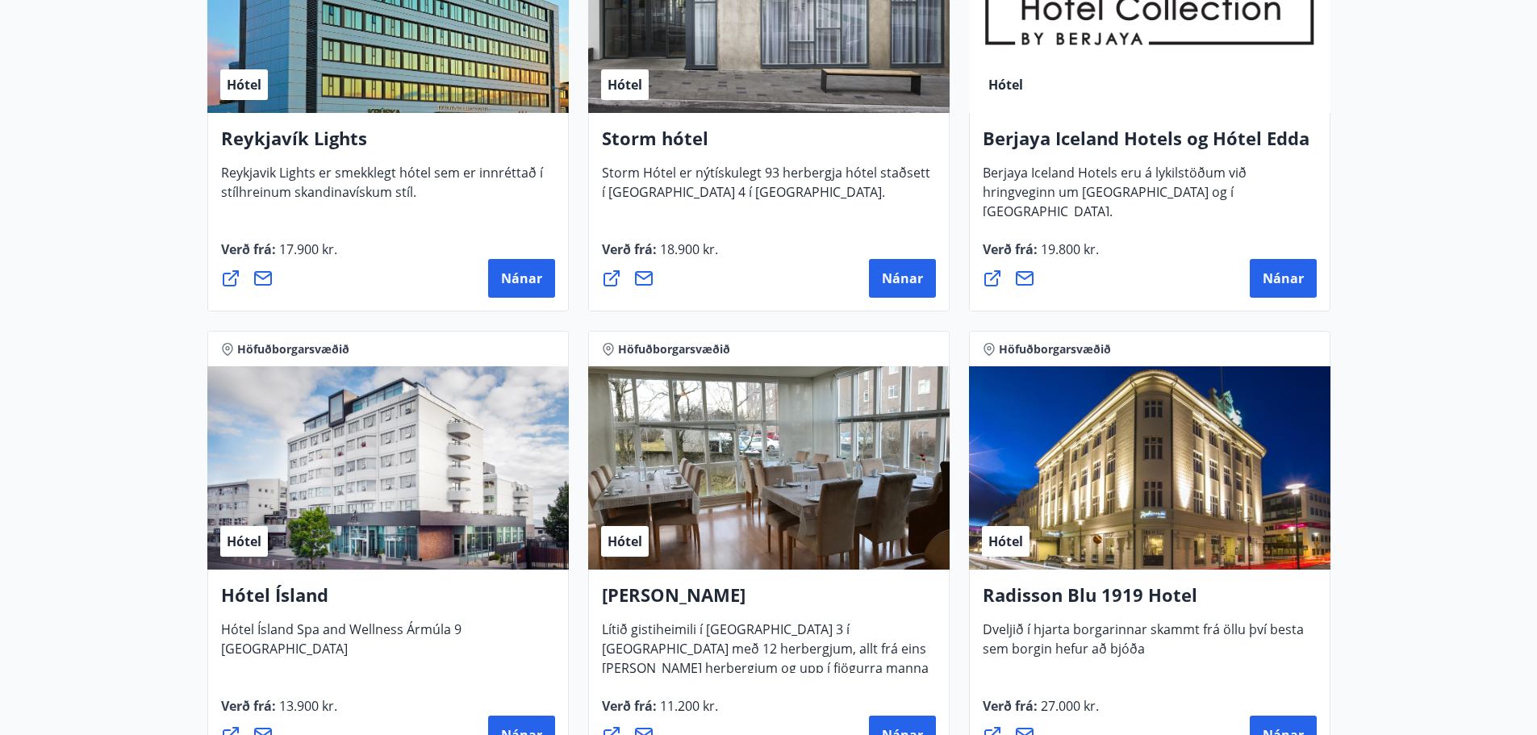
scroll to position [726, 0]
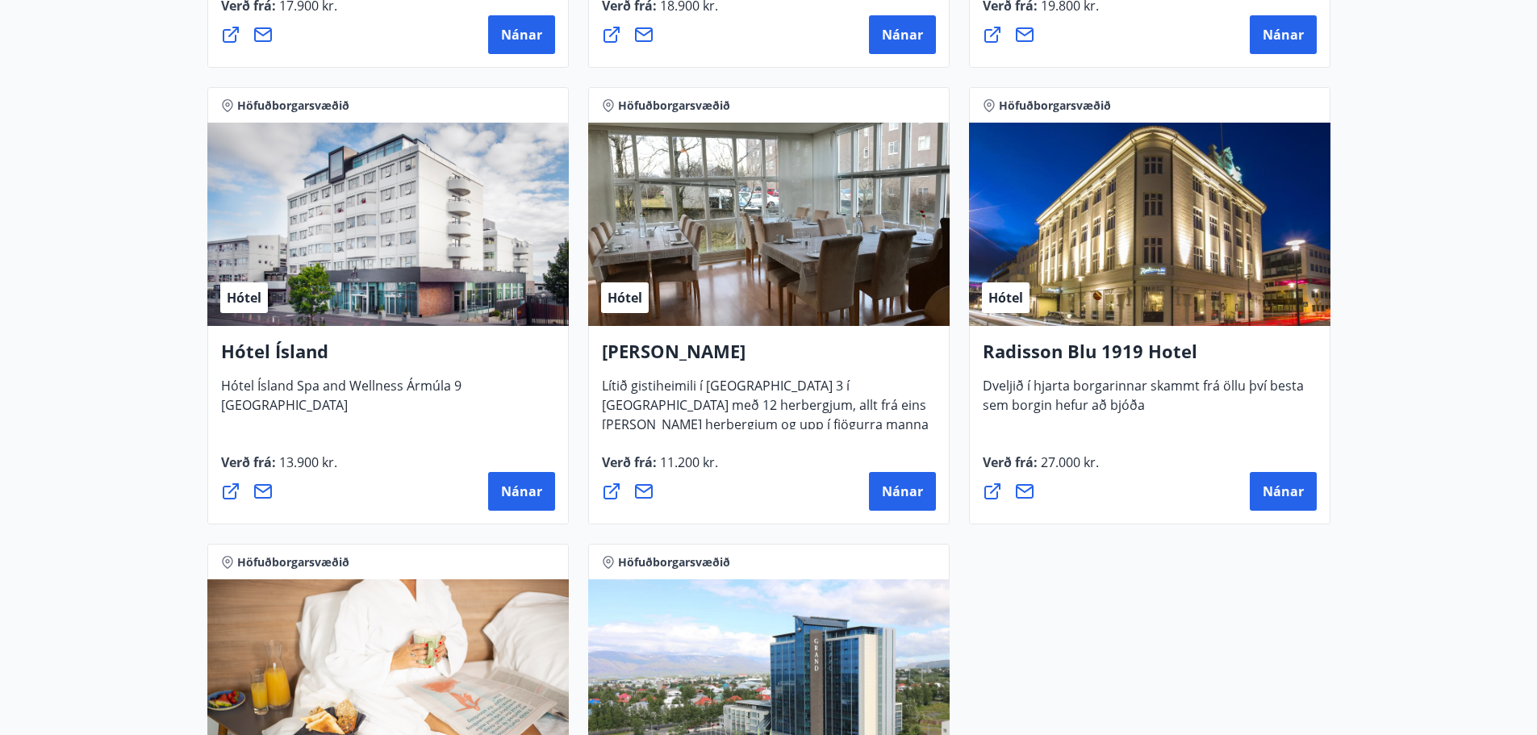
click at [958, 401] on div "Höfuðborgarsvæðið Hótel Alba gistiheimili Lítið gistiheimili í [GEOGRAPHIC_DATA…" at bounding box center [768, 305] width 381 height 457
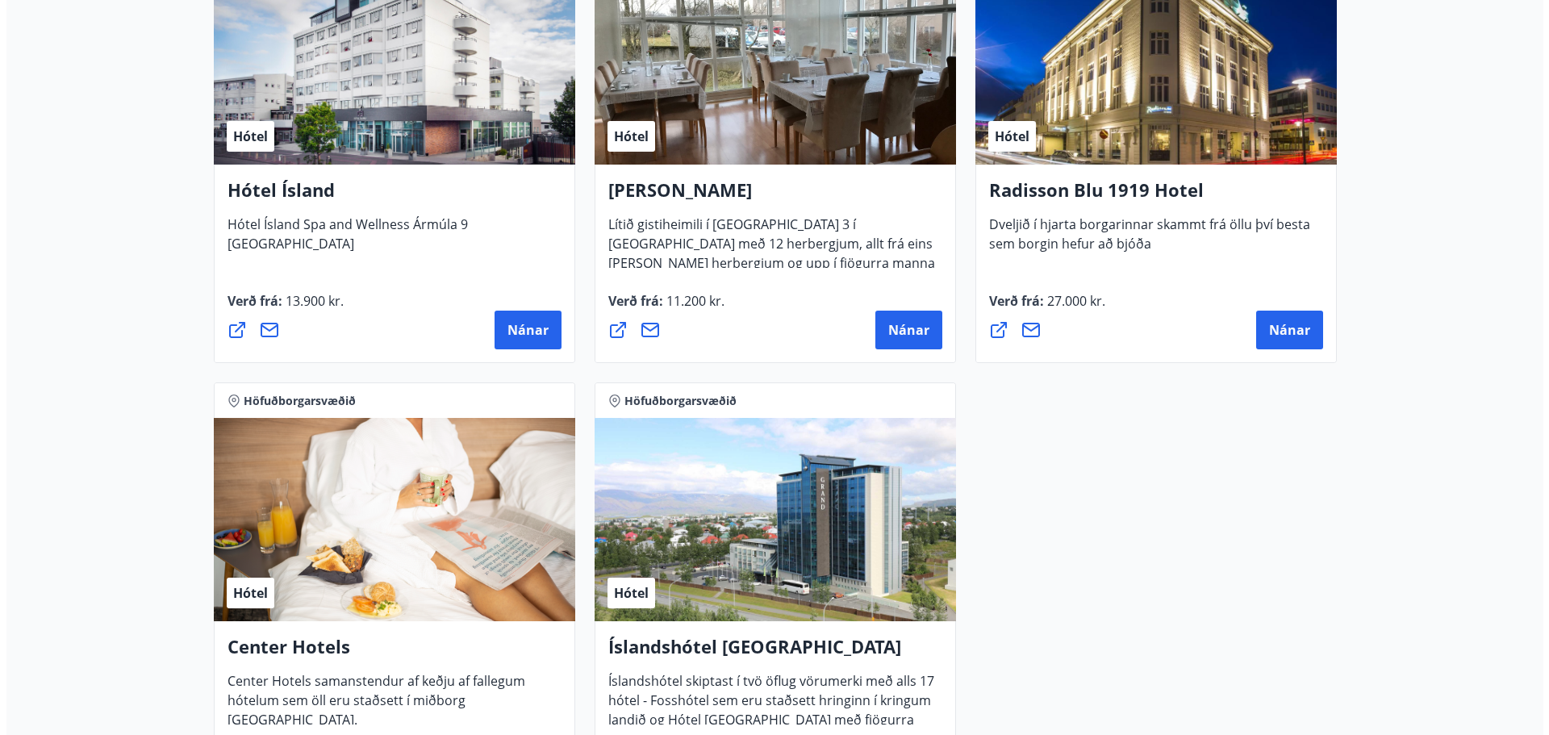
scroll to position [968, 0]
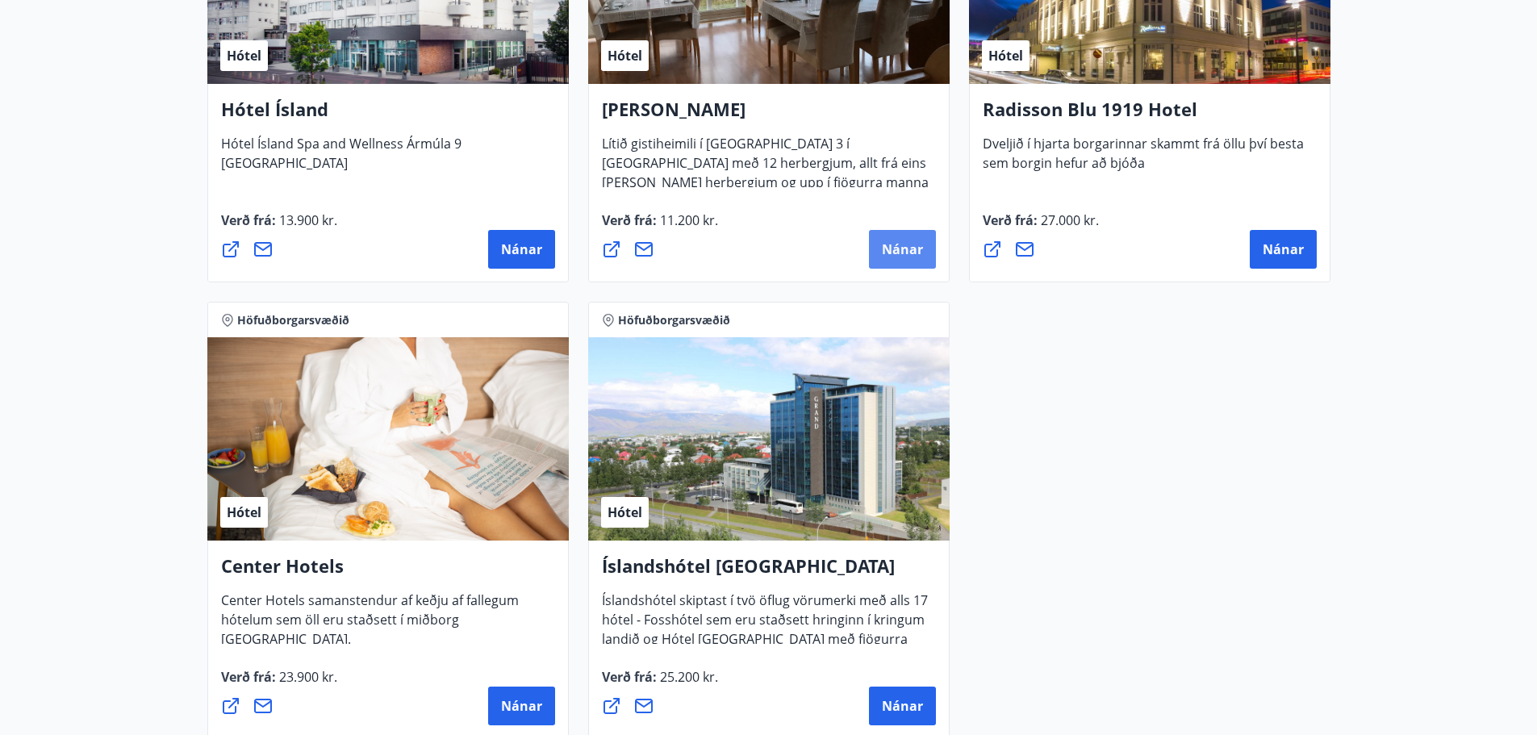
click at [889, 253] on span "Nánar" at bounding box center [902, 249] width 41 height 18
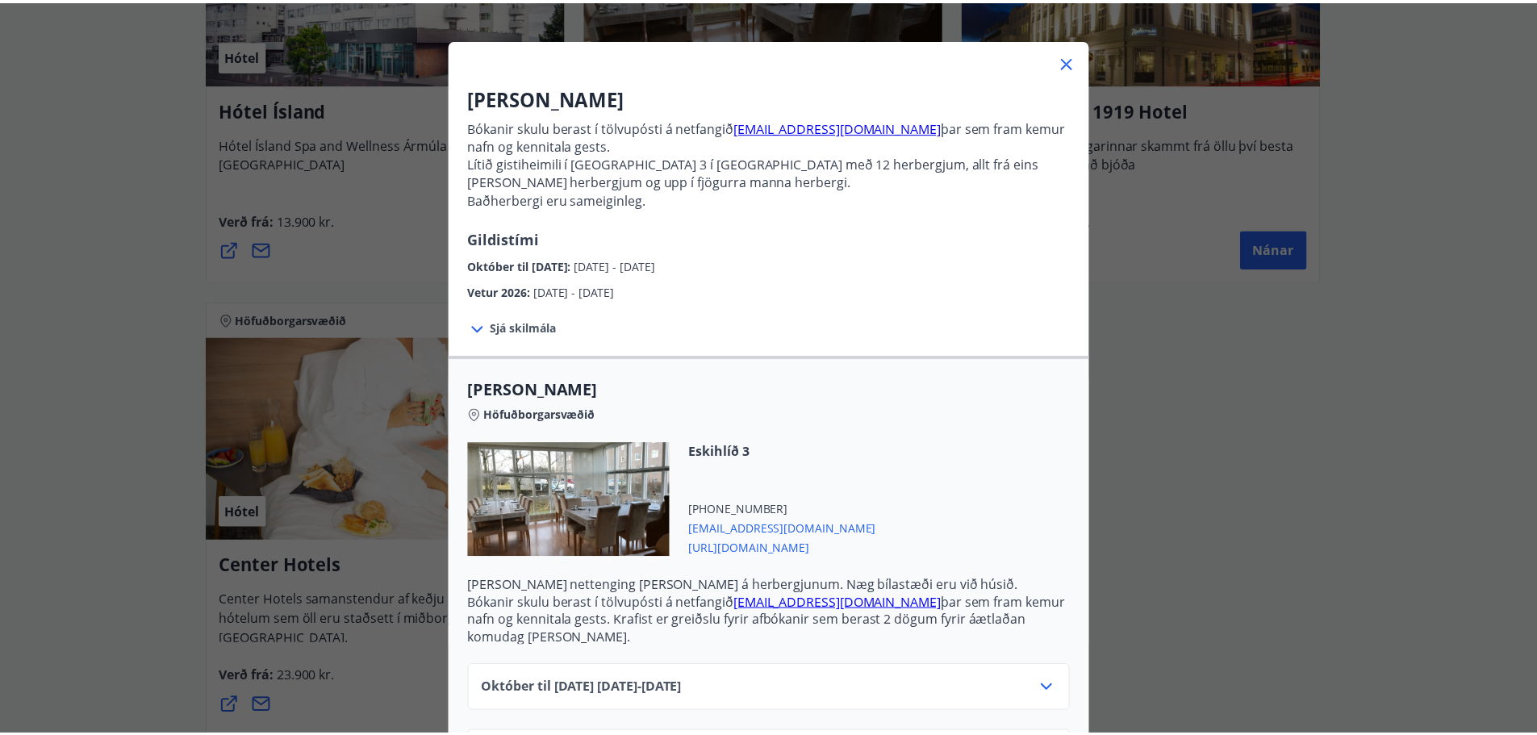
scroll to position [116, 0]
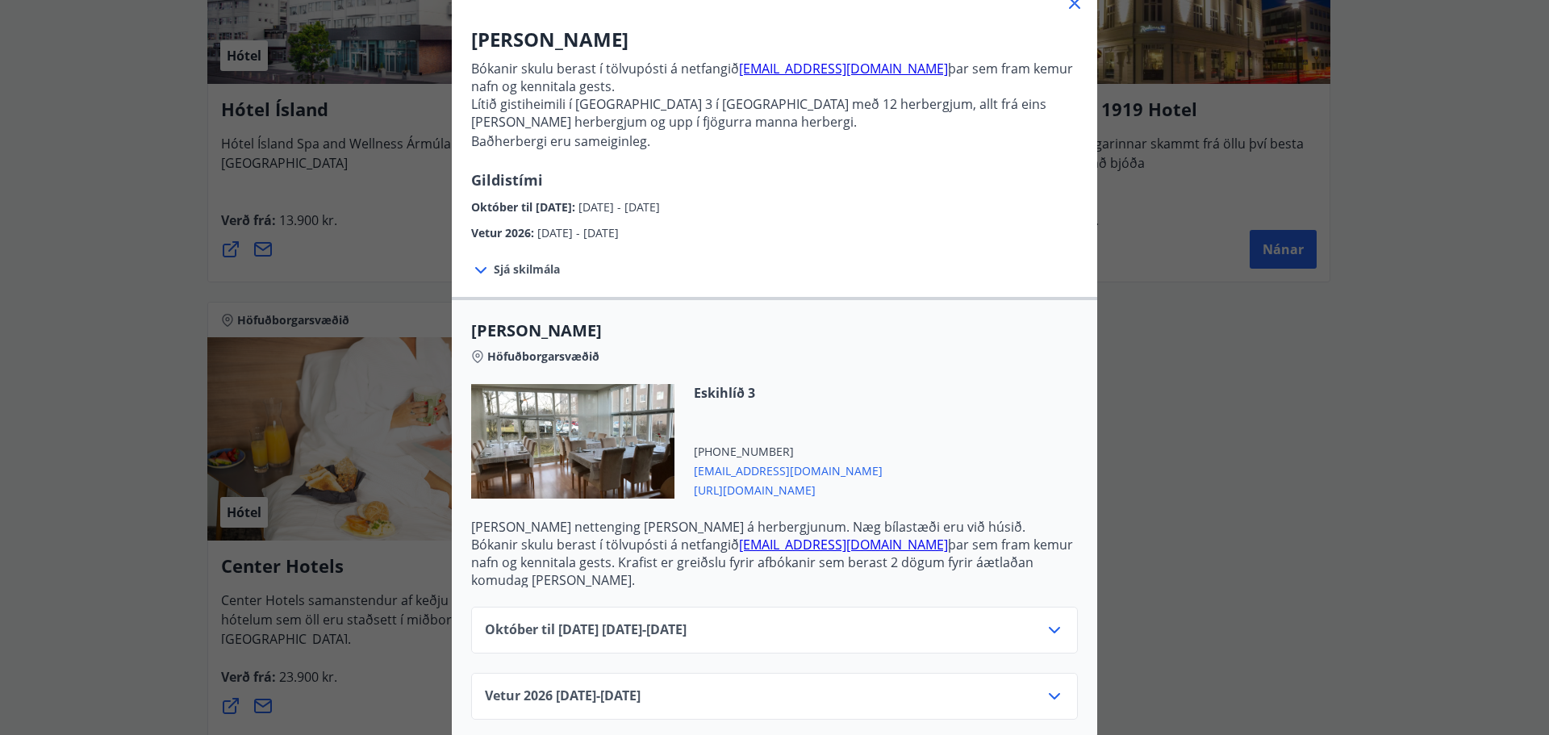
click at [1120, 417] on div "Alba gistiheimili Bókanir skulu berast í tölvupósti á netfangið [EMAIL_ADDRESS]…" at bounding box center [774, 251] width 1549 height 735
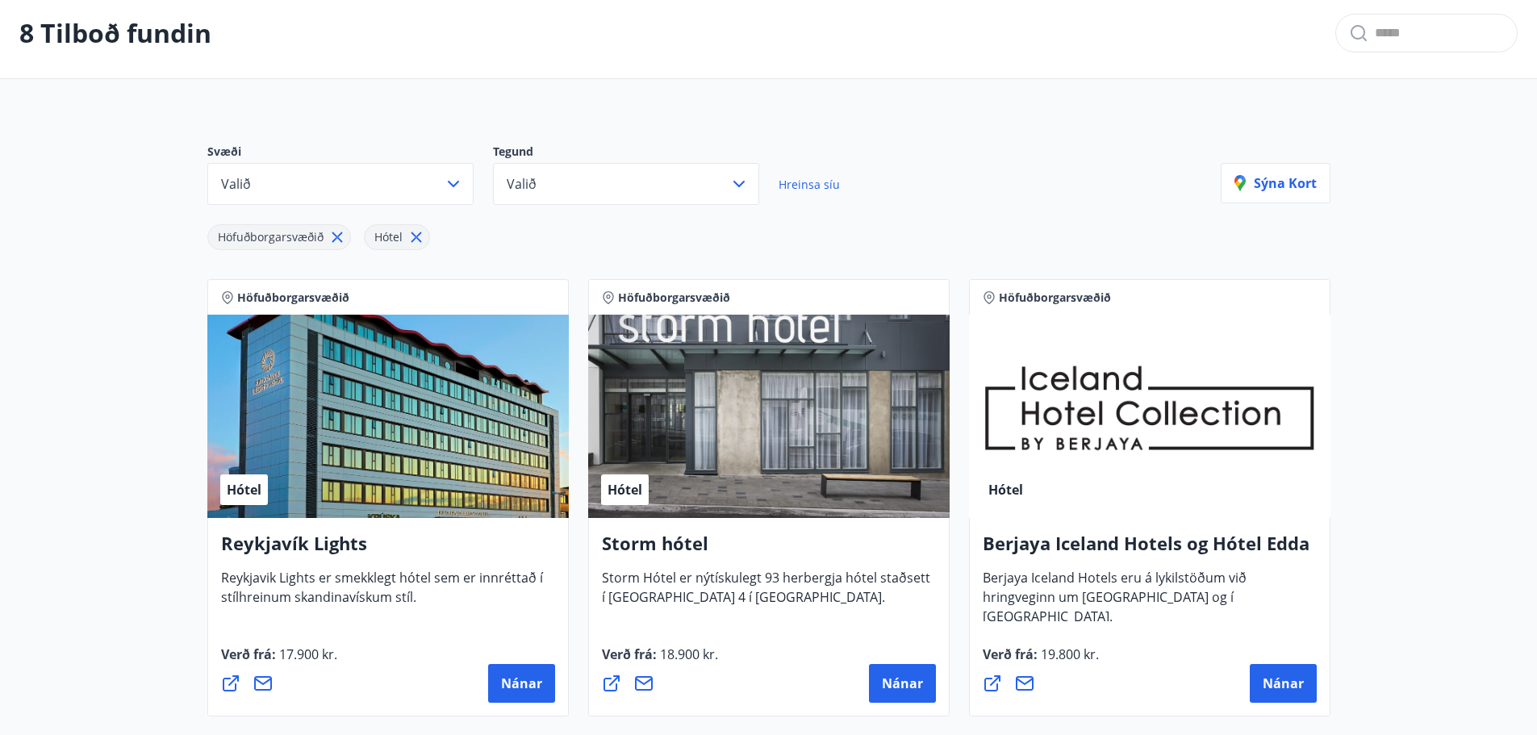
scroll to position [0, 0]
